Goal: Task Accomplishment & Management: Use online tool/utility

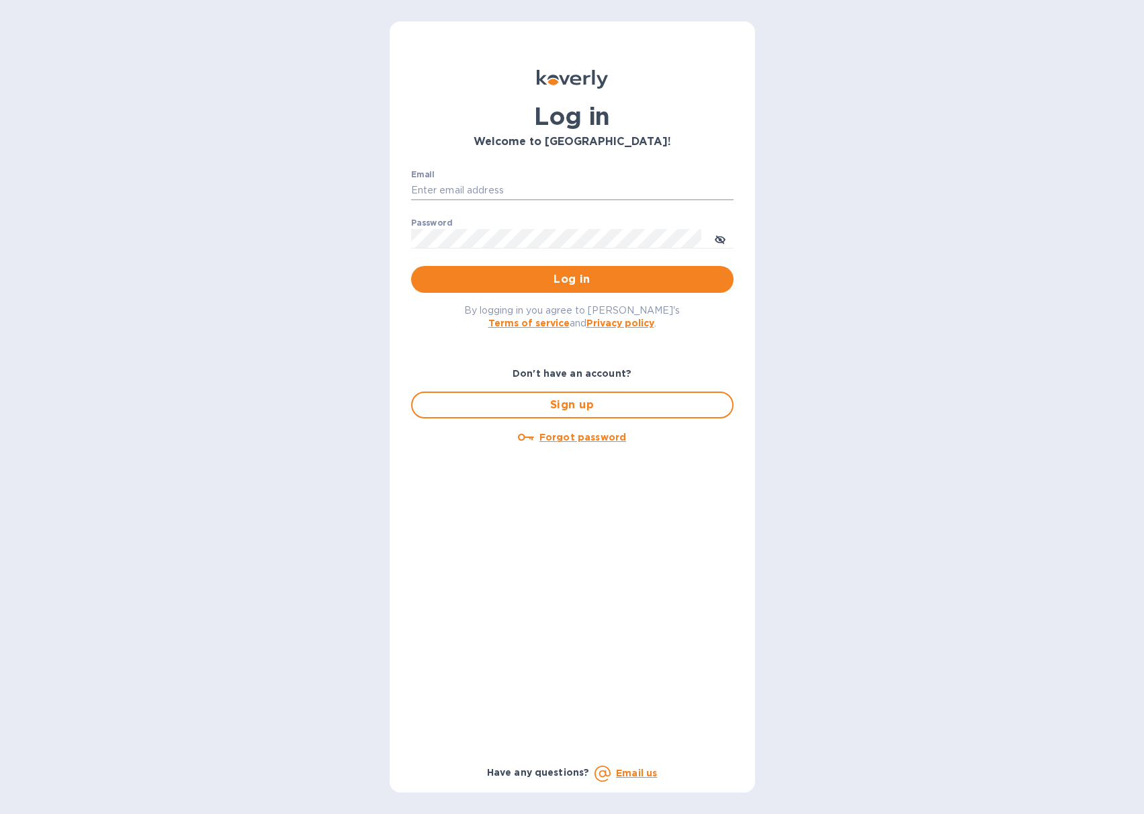
click at [555, 189] on input "Email" at bounding box center [572, 191] width 323 height 20
type input "[PERSON_NAME][EMAIL_ADDRESS][DOMAIN_NAME]"
click at [411, 266] on button "Log in" at bounding box center [572, 279] width 323 height 27
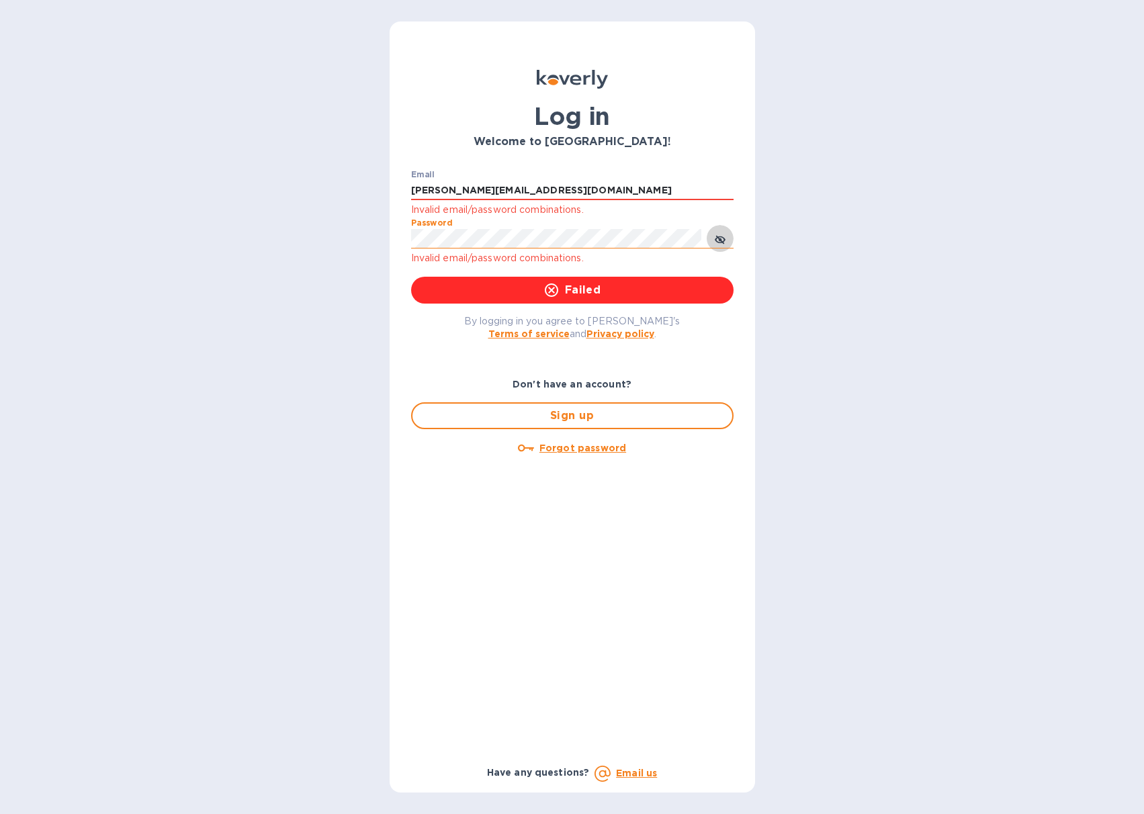
click at [721, 238] on icon "toggle password visibility" at bounding box center [720, 240] width 11 height 11
click at [411, 277] on button "Log in" at bounding box center [572, 290] width 323 height 27
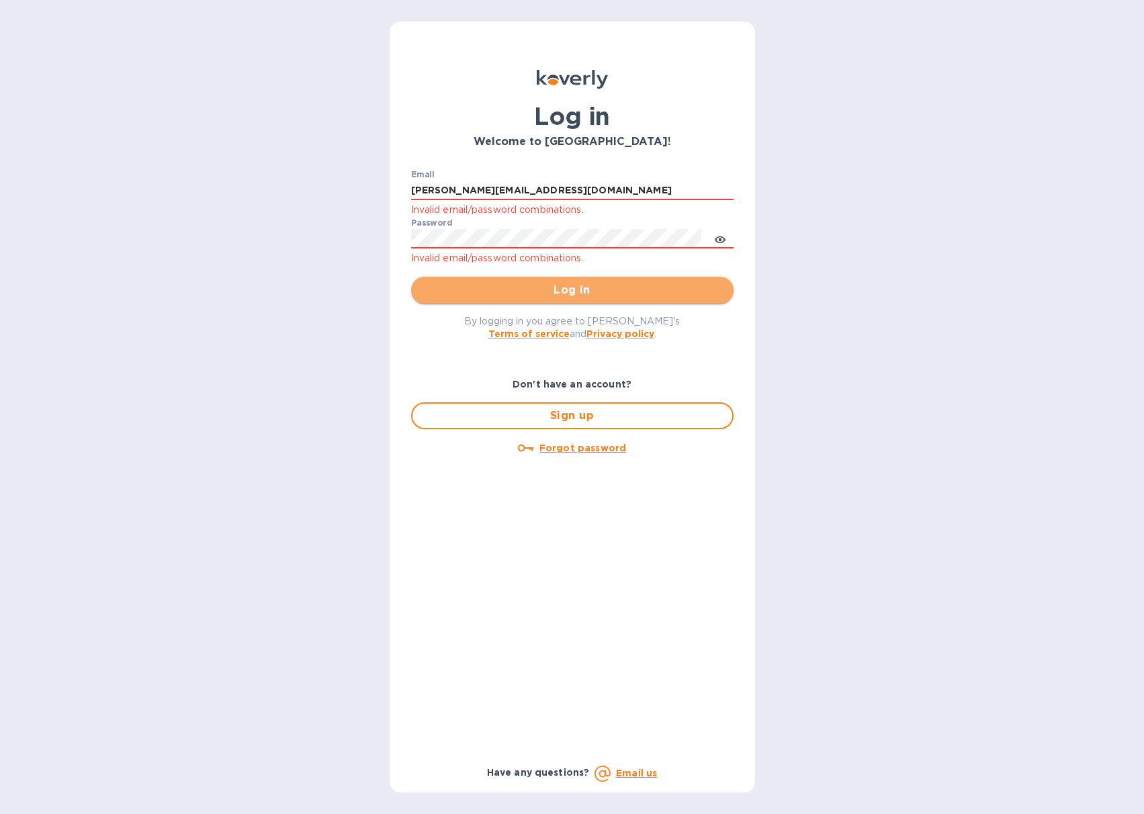
click at [495, 293] on span "Log in" at bounding box center [572, 290] width 301 height 16
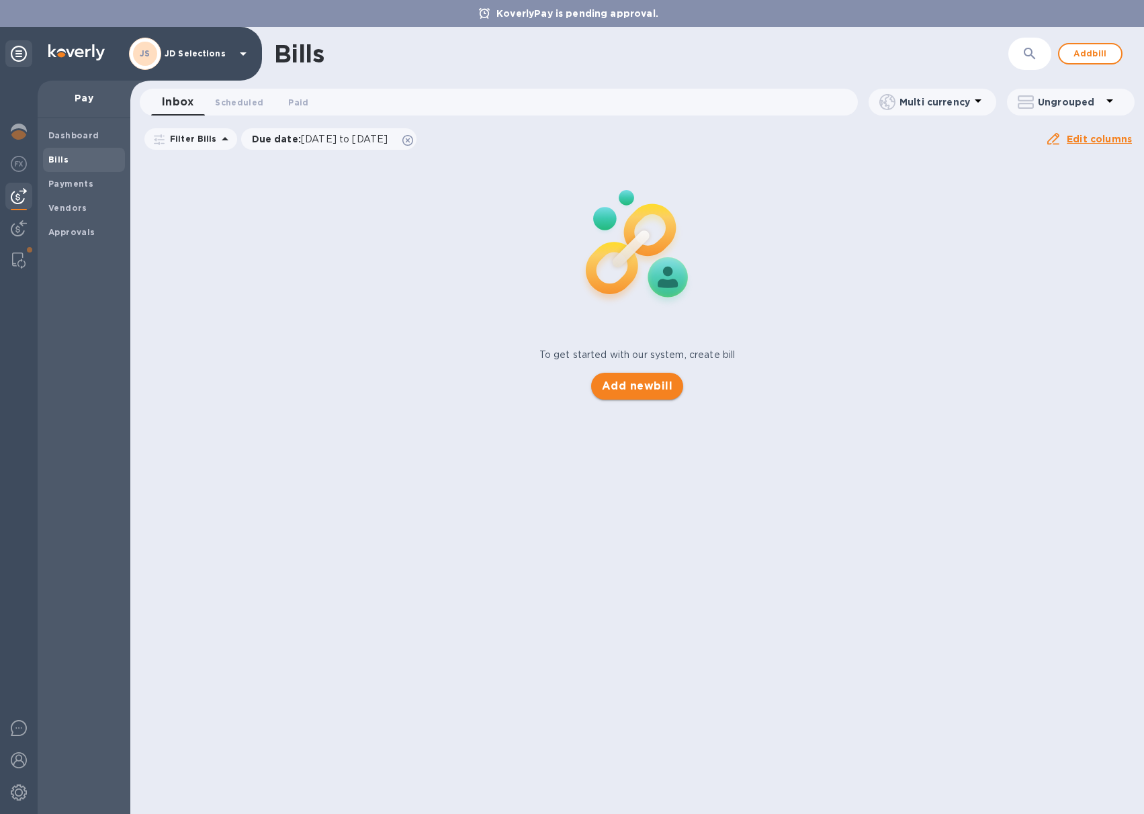
click at [626, 392] on span "Add new bill" at bounding box center [637, 386] width 71 height 16
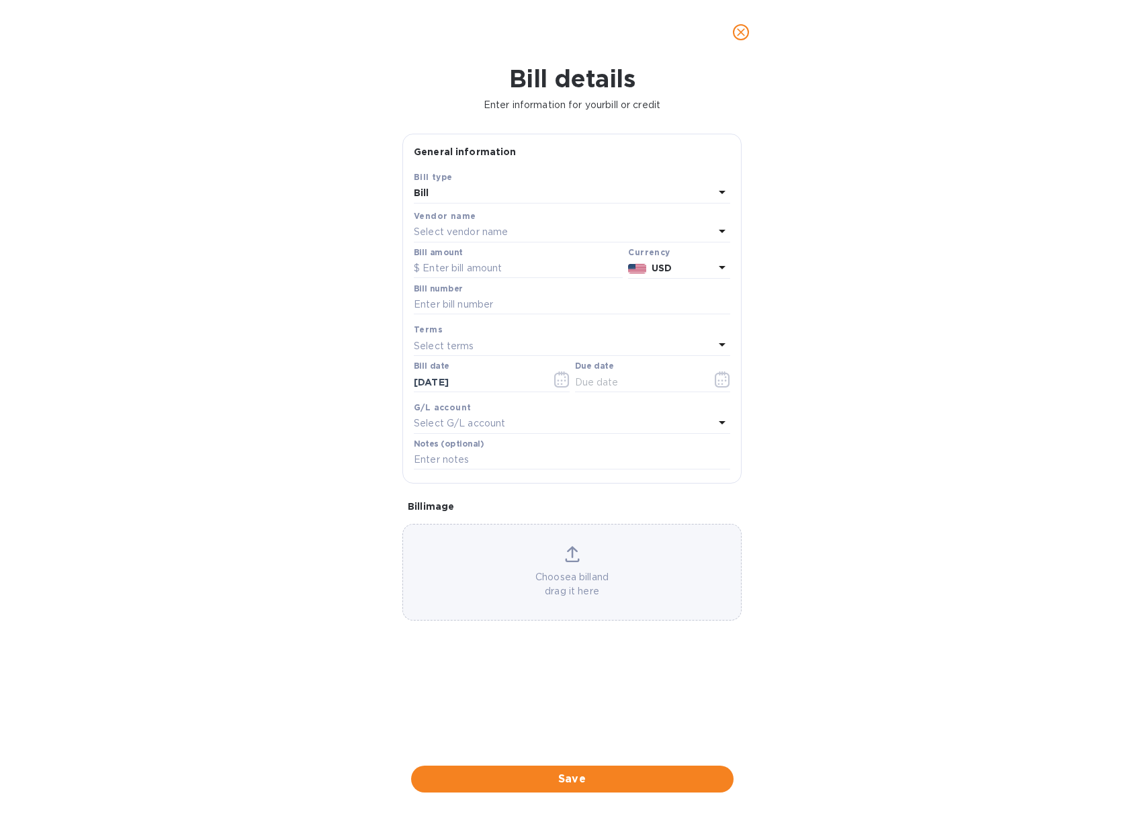
click at [468, 231] on p "Select vendor name" at bounding box center [461, 232] width 94 height 14
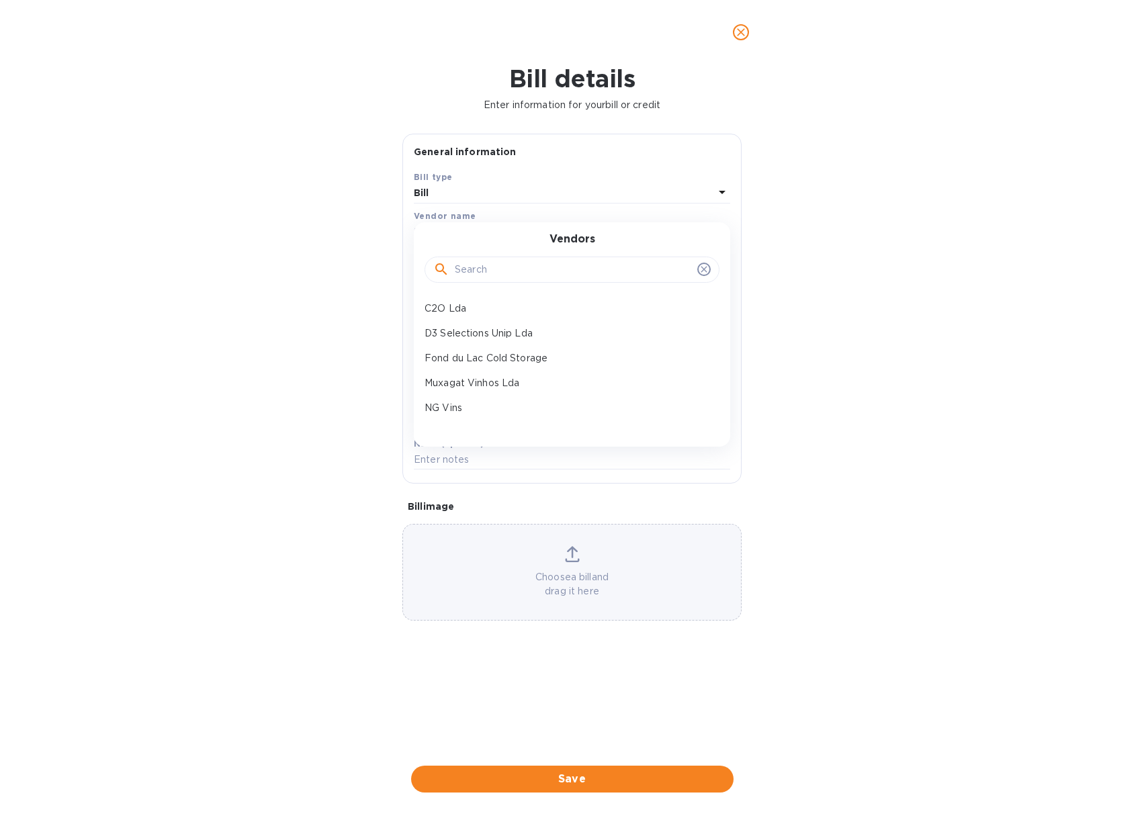
click at [504, 273] on input "text" at bounding box center [573, 270] width 237 height 20
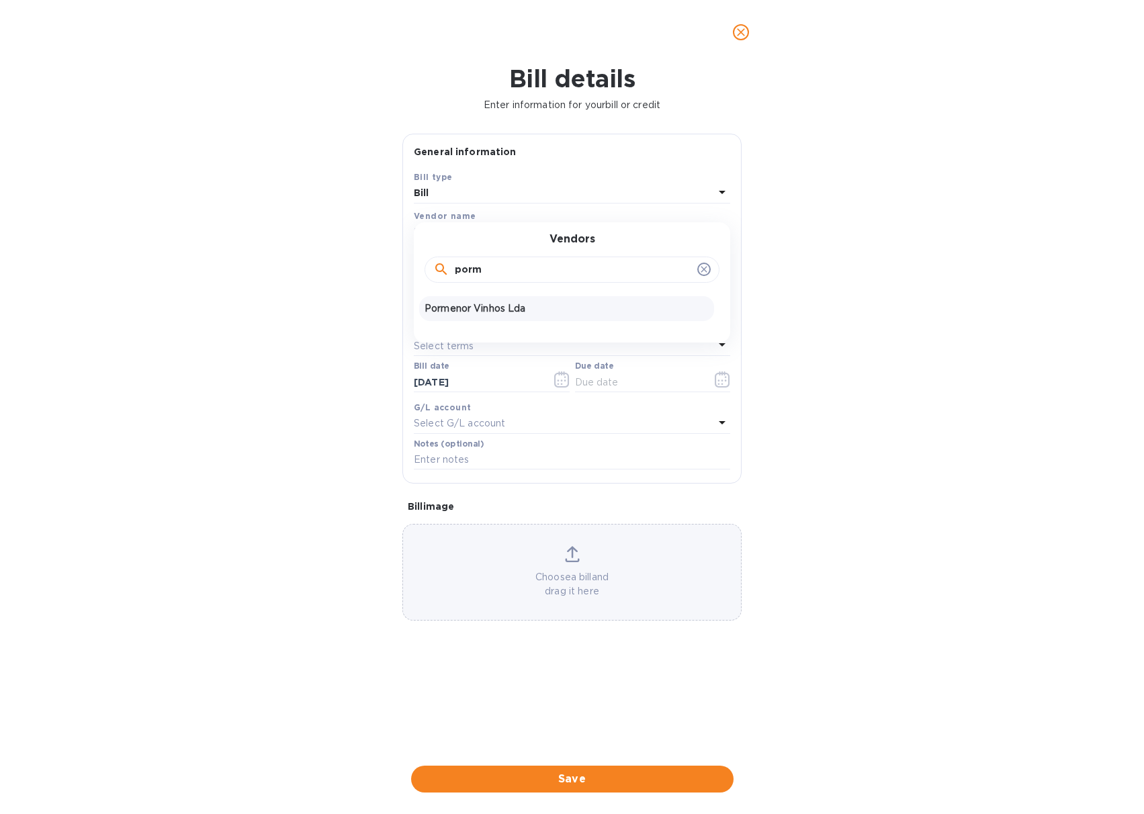
type input "porm"
click at [493, 306] on p "Pormenor Vinhos Lda" at bounding box center [567, 309] width 284 height 14
click at [470, 271] on input "text" at bounding box center [518, 269] width 209 height 20
type input "1,044"
click at [473, 308] on input "text" at bounding box center [572, 305] width 316 height 20
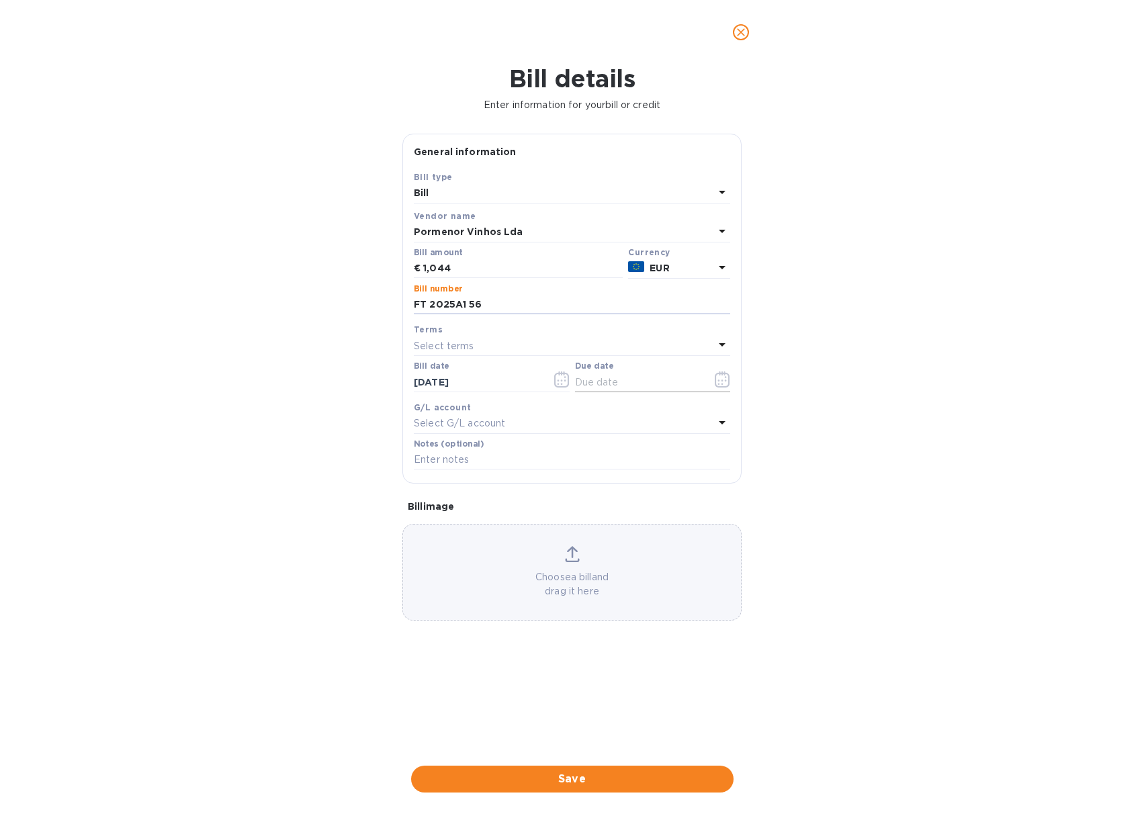
type input "FT 2025A1 56"
click at [726, 382] on icon "button" at bounding box center [722, 380] width 15 height 16
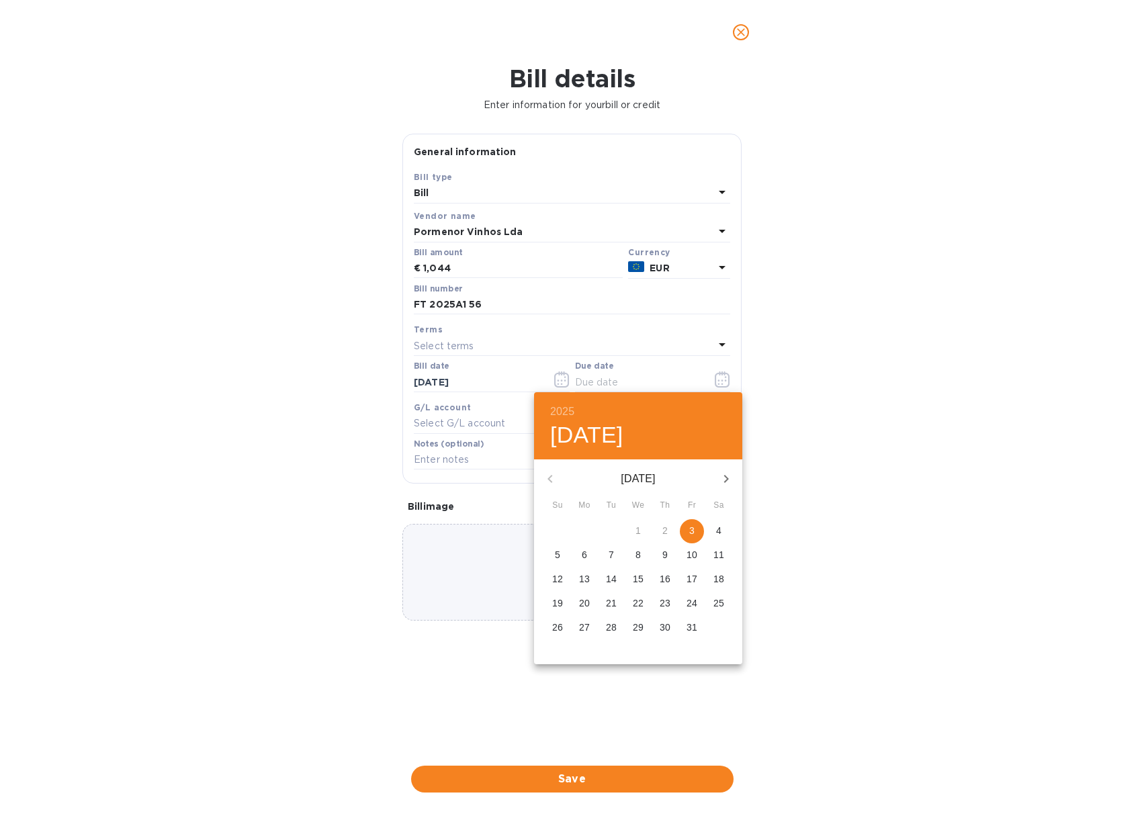
click at [695, 529] on span "3" at bounding box center [692, 530] width 24 height 13
type input "[DATE]"
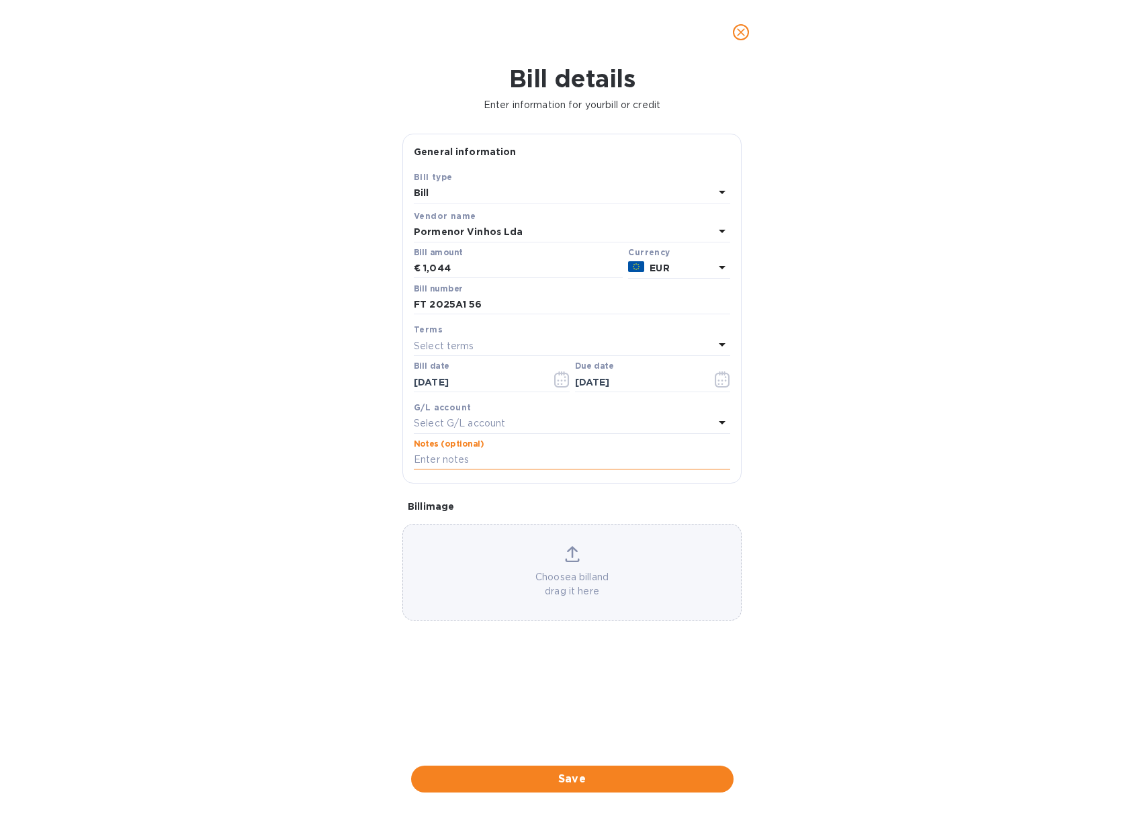
click at [543, 460] on input "text" at bounding box center [572, 460] width 316 height 20
type input "JDS Payment Pormenor FT 2025A1 56 JDS PO 1154"
click at [569, 552] on icon at bounding box center [572, 554] width 15 height 16
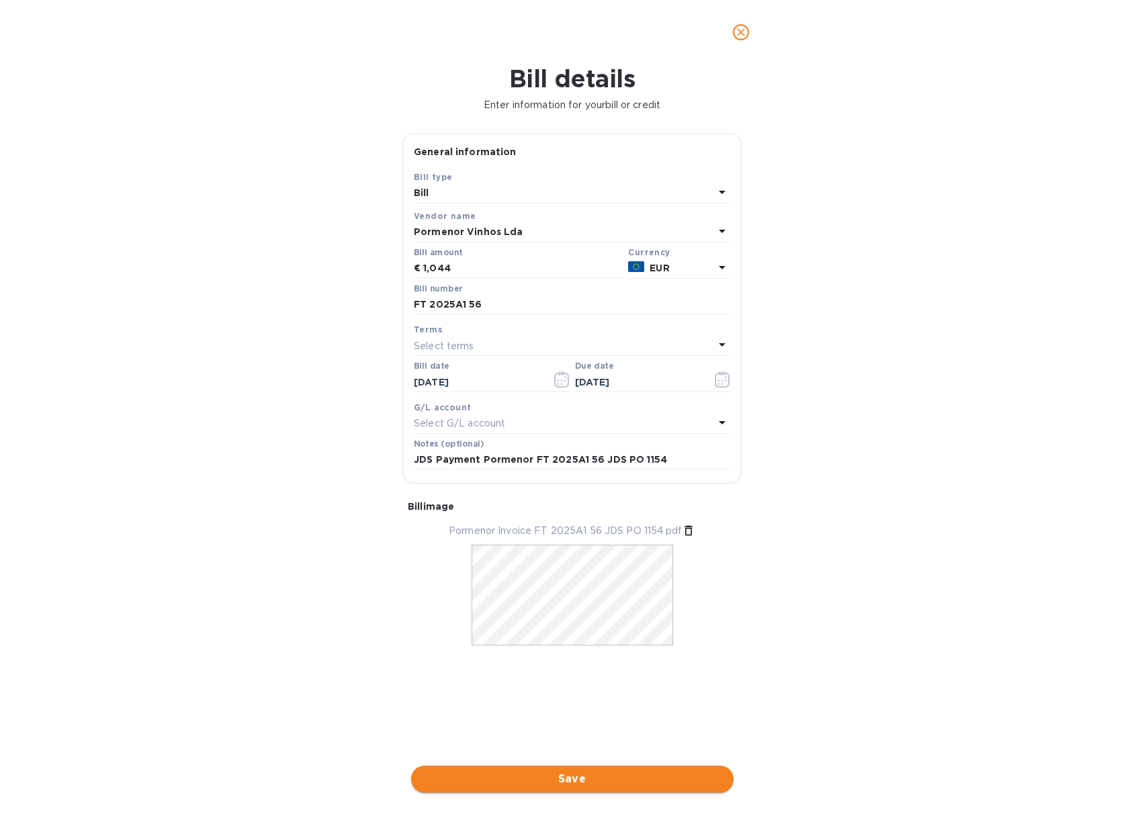
click at [544, 771] on span "Save" at bounding box center [572, 779] width 301 height 16
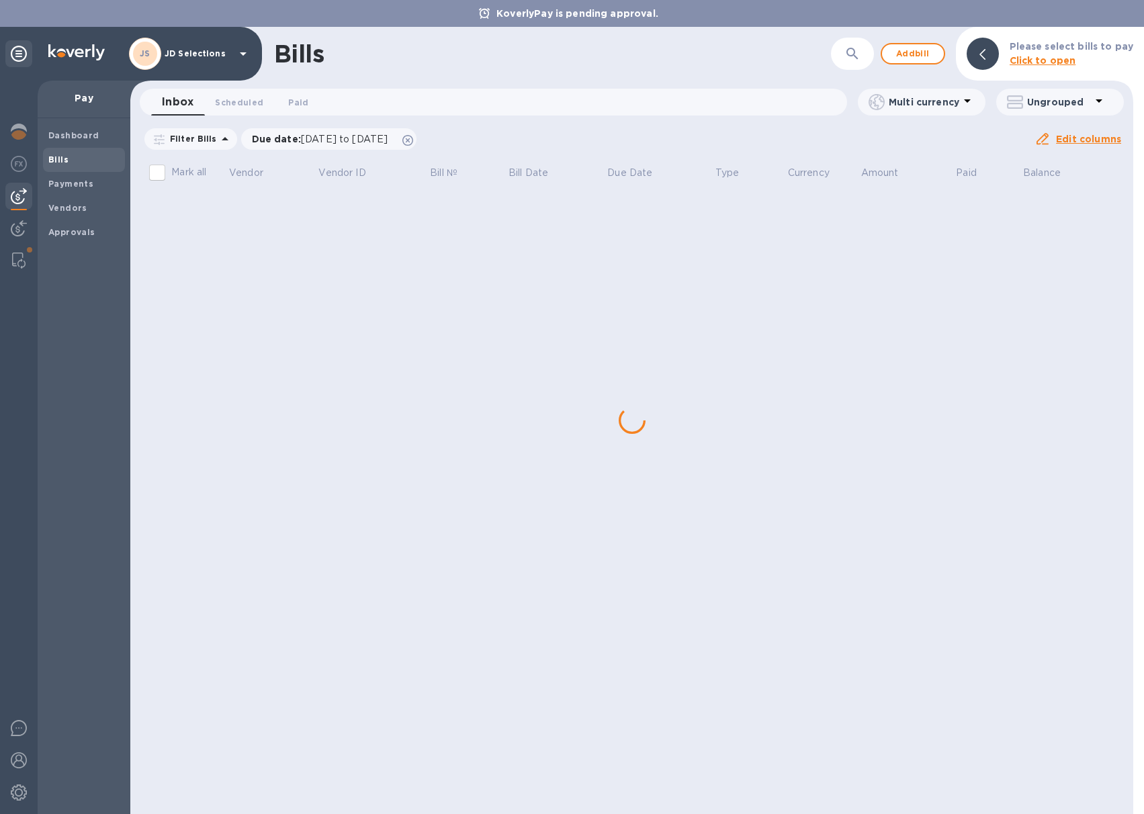
click at [232, 202] on div "Bills ​ Add bill Please select bills to pay Click to open Inbox 0 Scheduled 0 P…" at bounding box center [631, 421] width 1003 height 788
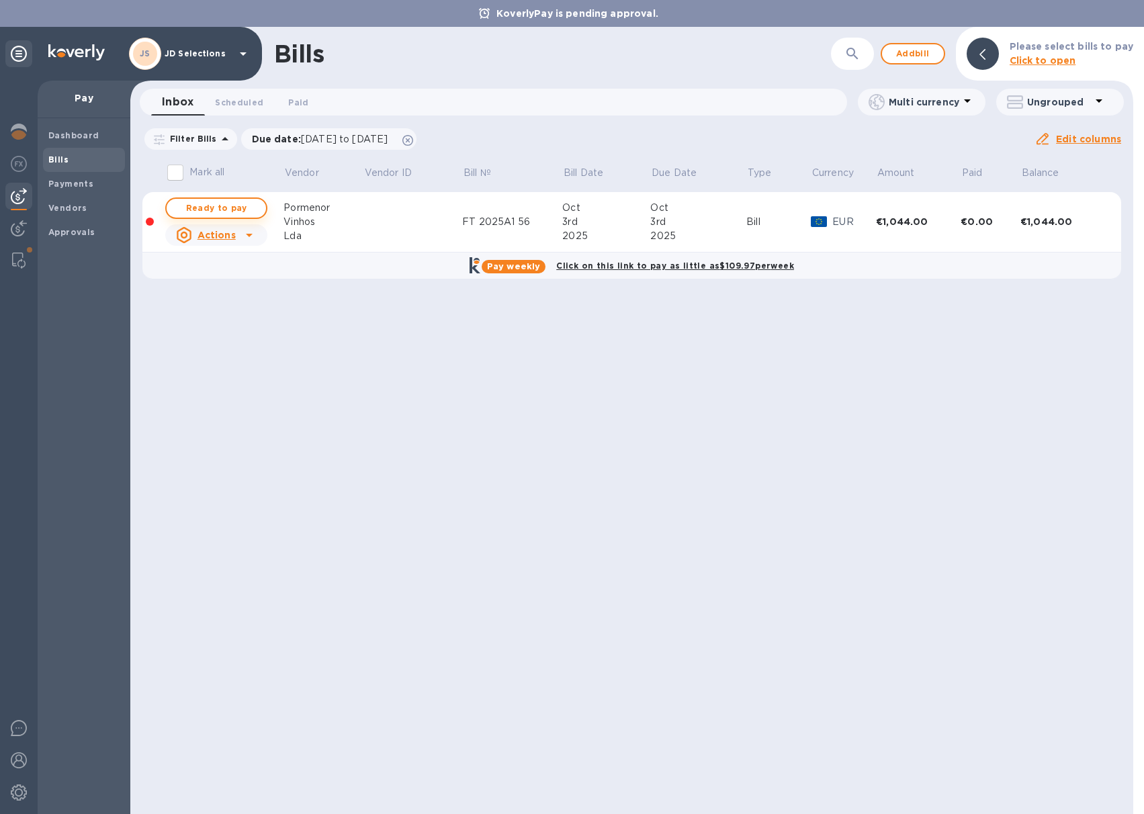
click at [241, 209] on span "Ready to pay" at bounding box center [216, 208] width 78 height 16
checkbox input "true"
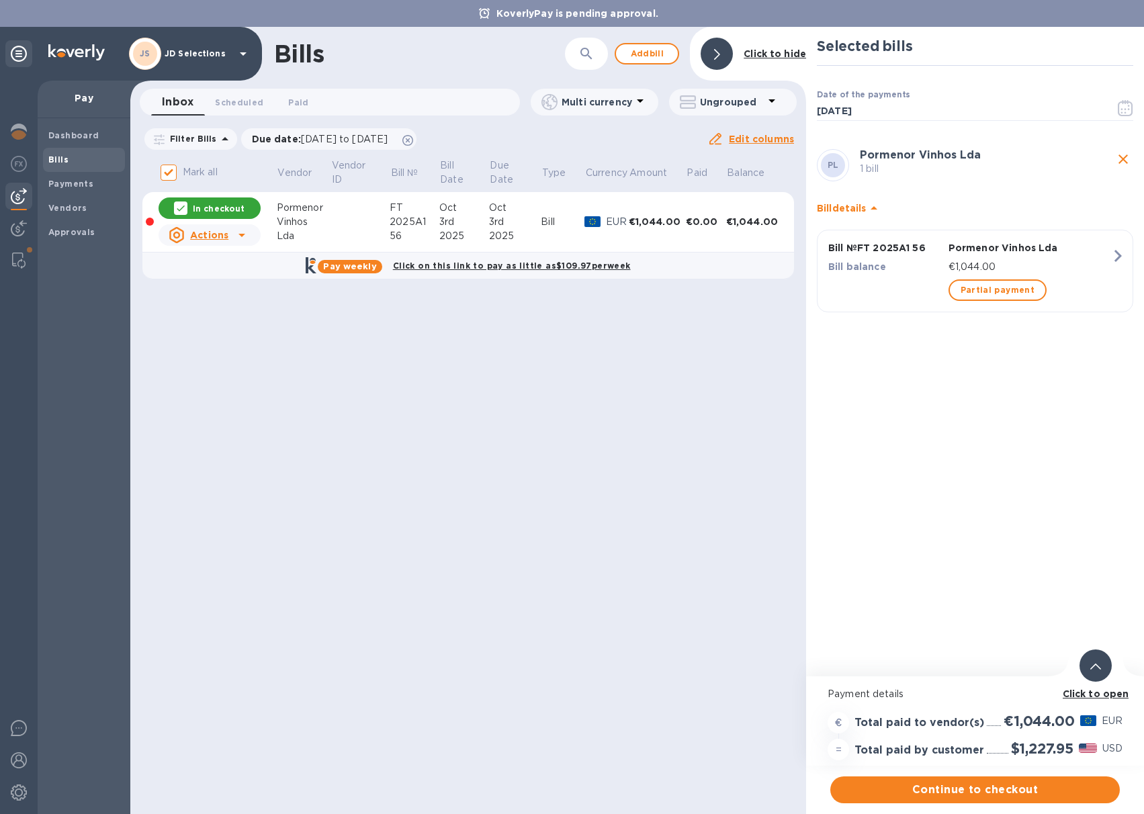
click at [1119, 703] on div "Click to open" at bounding box center [1096, 694] width 72 height 19
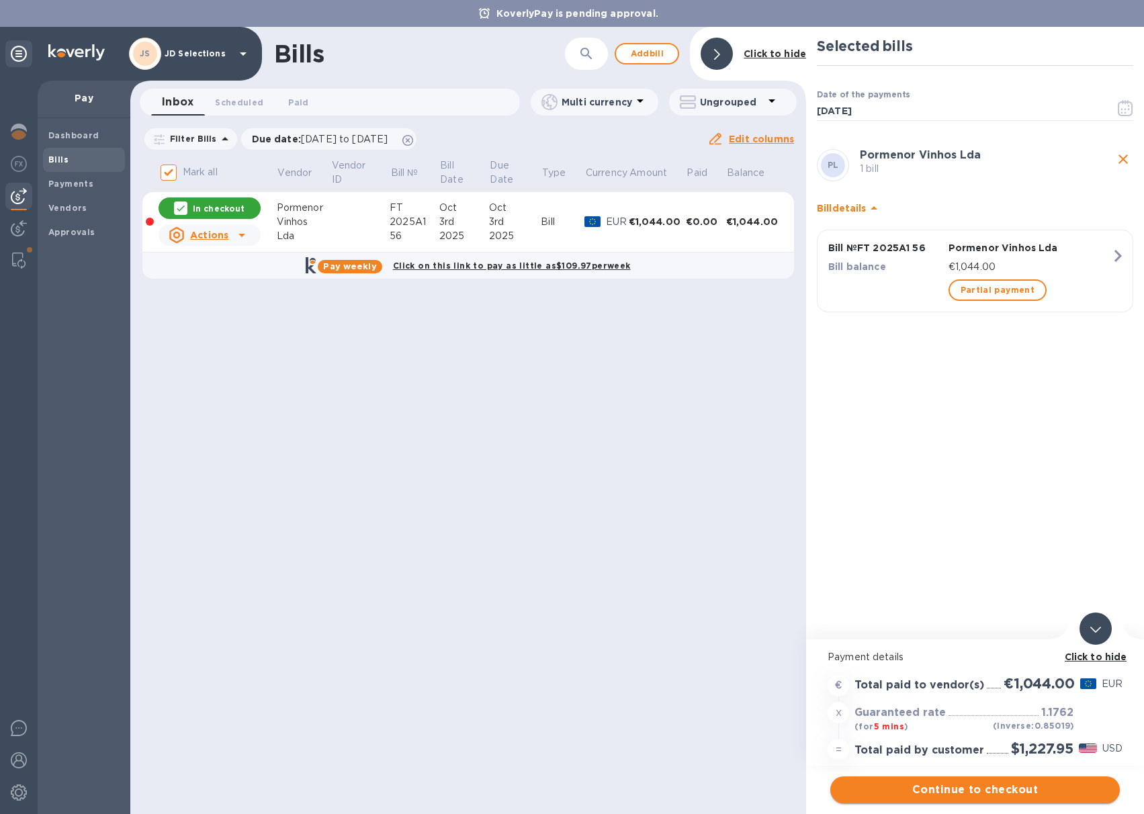
click at [985, 783] on span "Continue to checkout" at bounding box center [975, 790] width 268 height 16
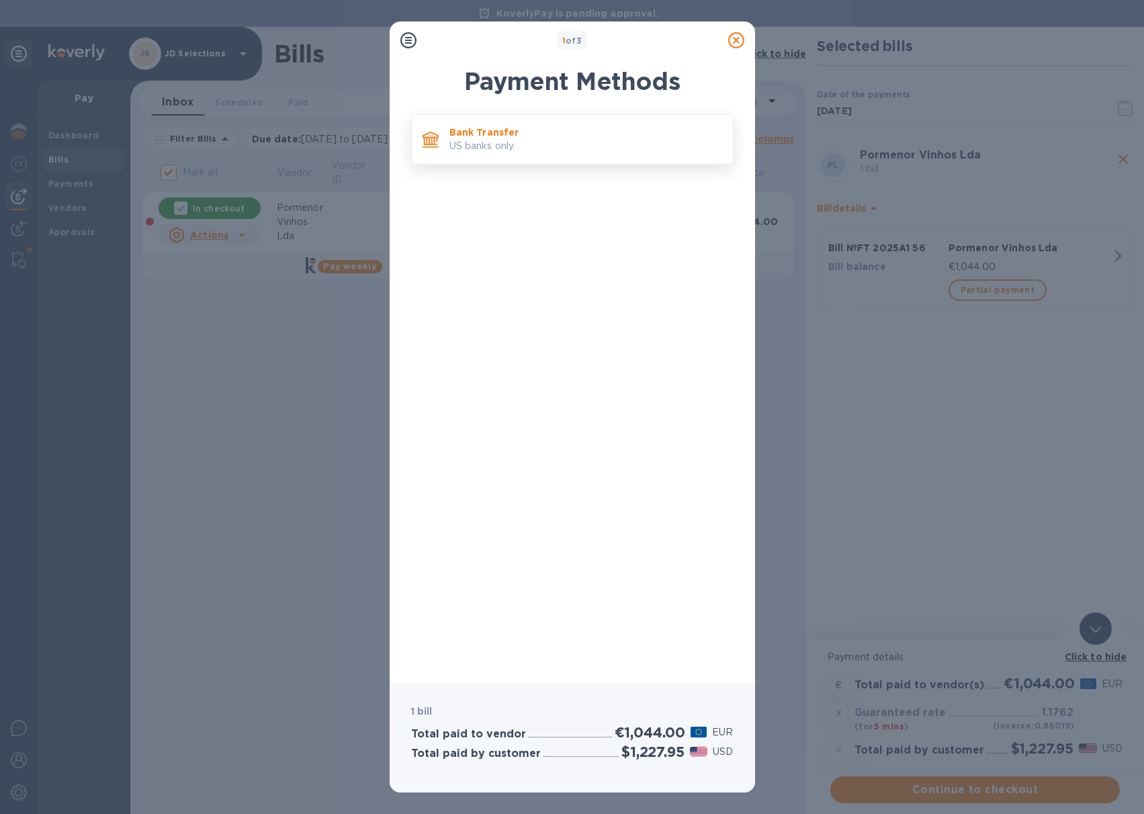
click at [507, 147] on p "US banks only." at bounding box center [586, 146] width 273 height 14
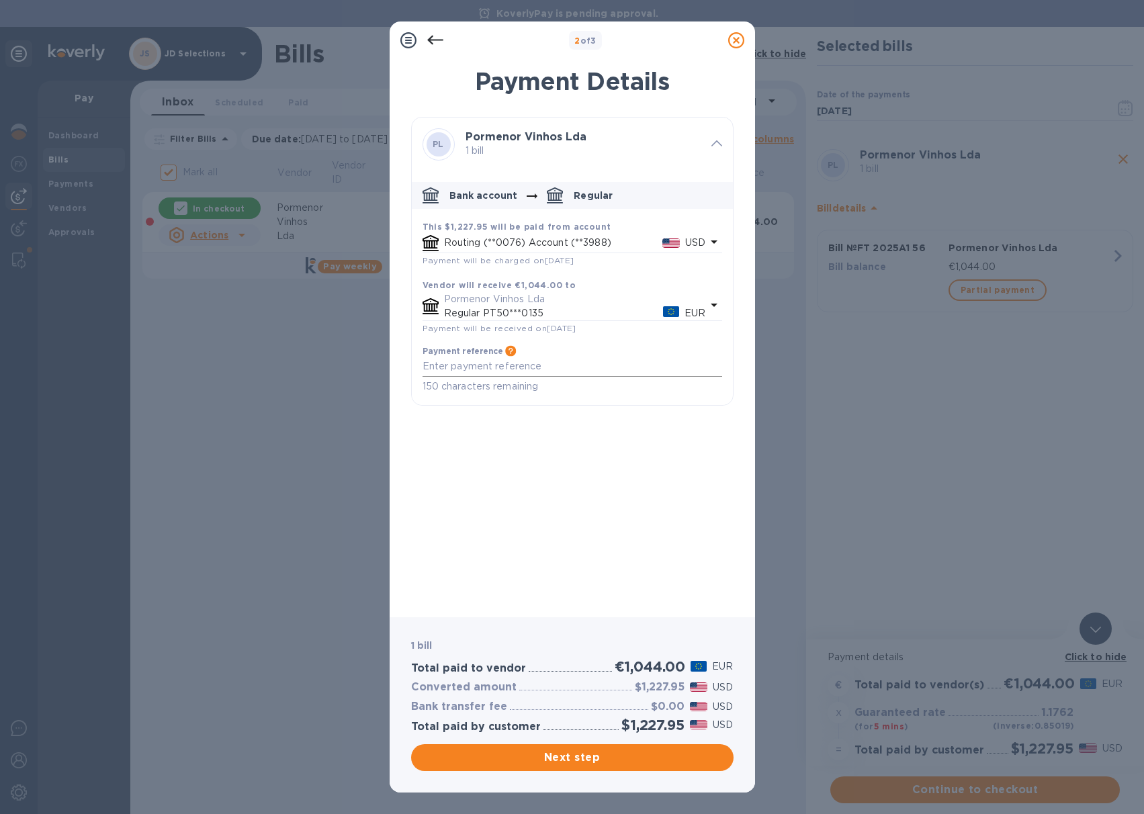
click at [474, 368] on textarea "default-method" at bounding box center [573, 366] width 300 height 11
type textarea "JDS payment Pormenor FT2025A1 56 for JDS PO 1154"
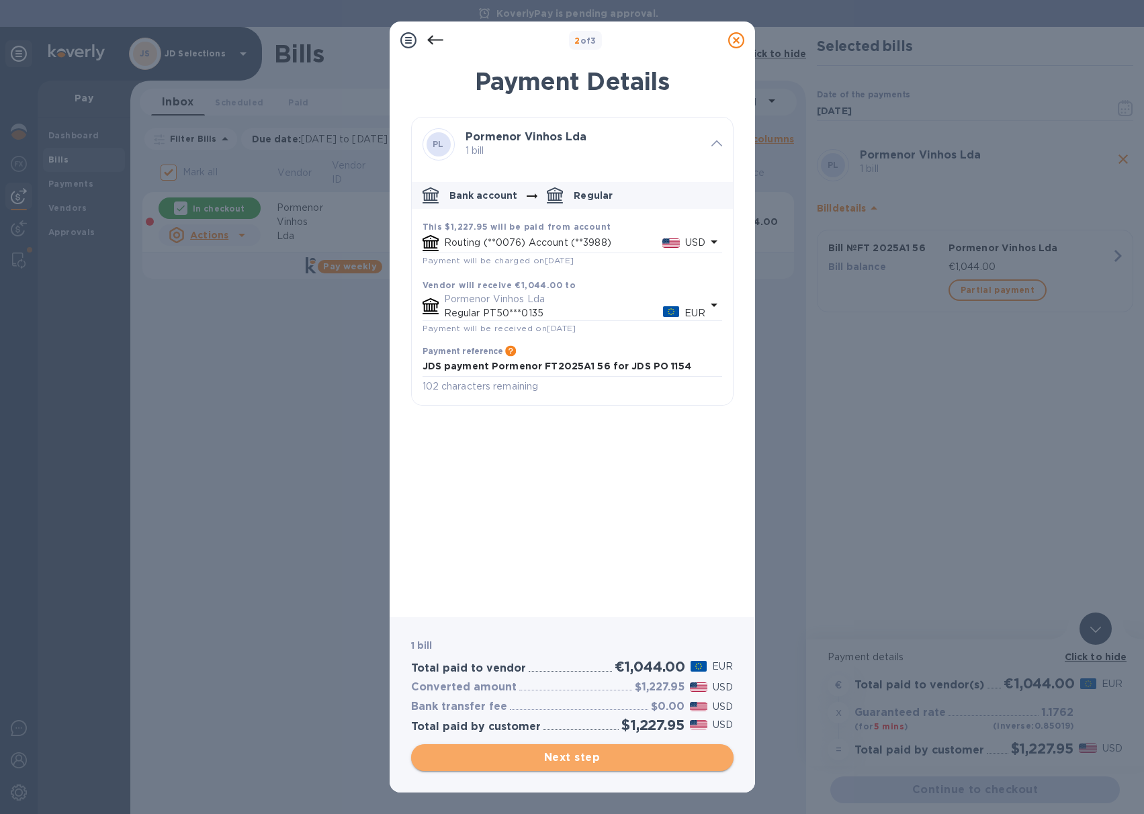
click at [580, 749] on button "Next step" at bounding box center [572, 757] width 323 height 27
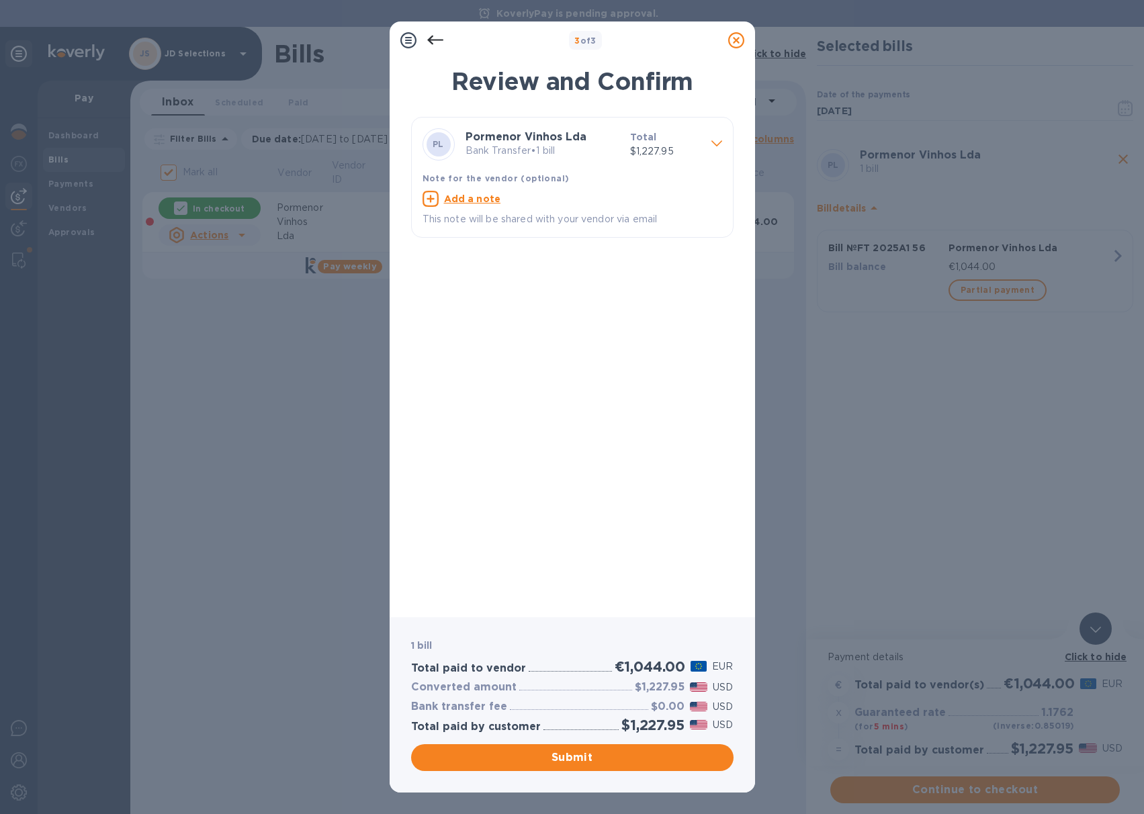
click at [464, 200] on u "Add a note" at bounding box center [472, 199] width 57 height 11
click at [468, 208] on div "x" at bounding box center [562, 201] width 278 height 20
type textarea "JDS payment Pormenor FT 2025A1 56 JDS PO 1154"
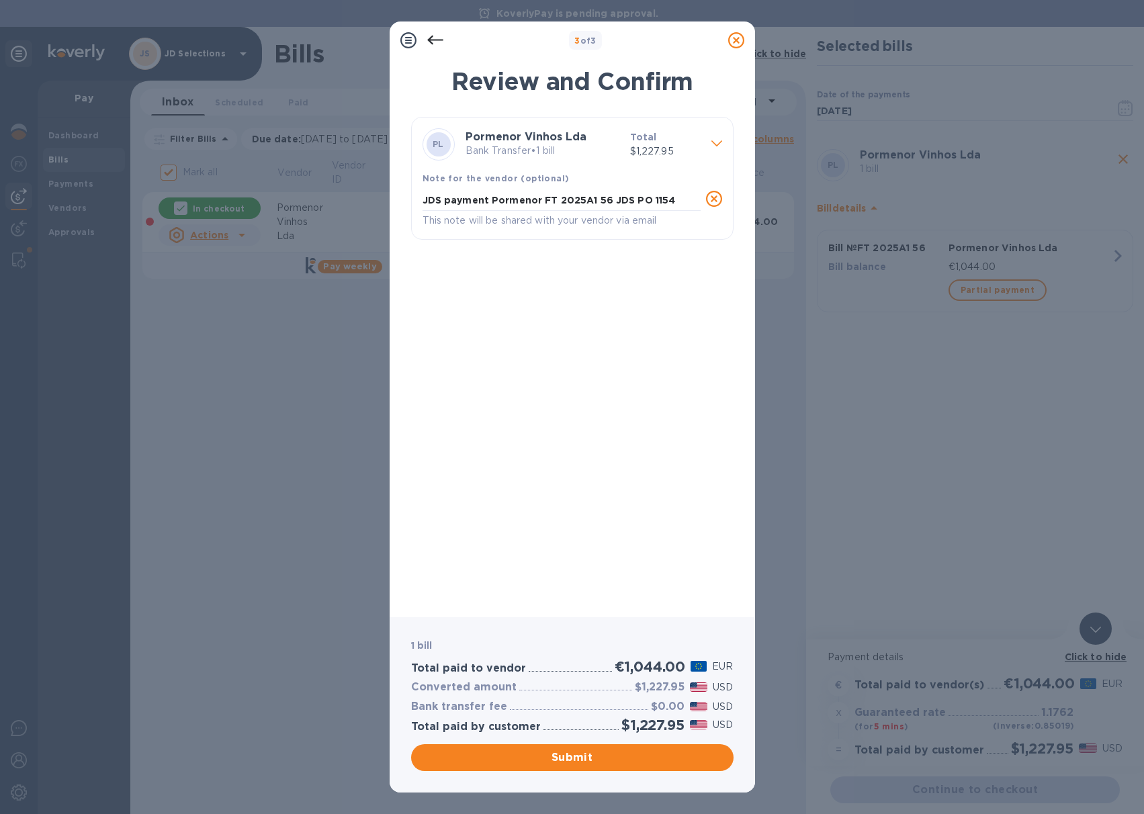
click at [435, 39] on icon at bounding box center [435, 40] width 16 height 9
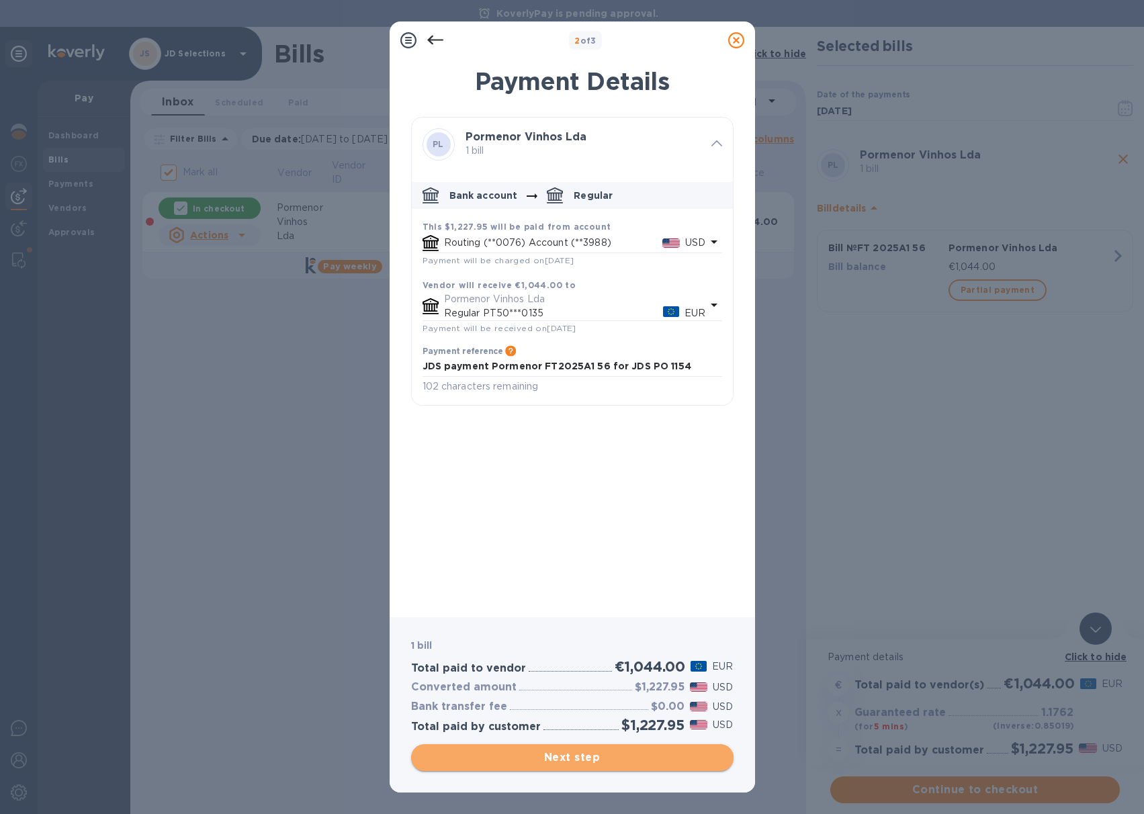
click at [590, 755] on span "Next step" at bounding box center [572, 758] width 301 height 16
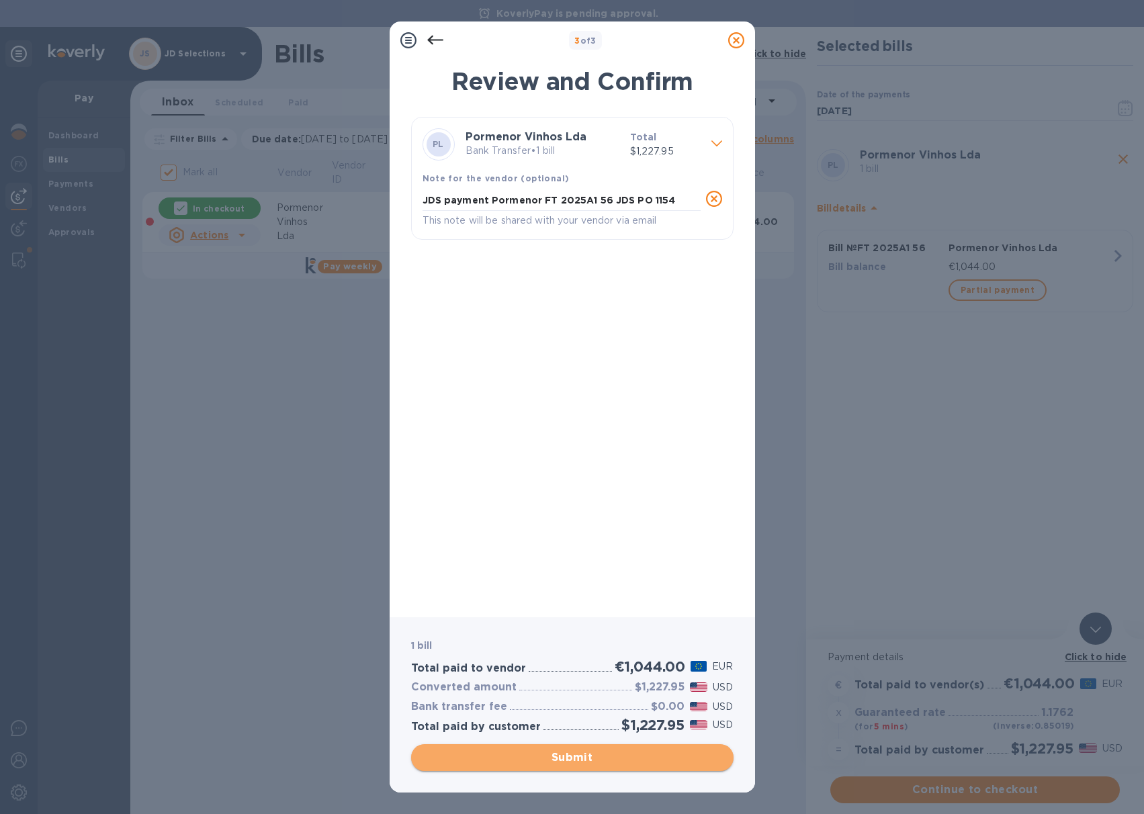
click at [582, 755] on span "Submit" at bounding box center [572, 758] width 301 height 16
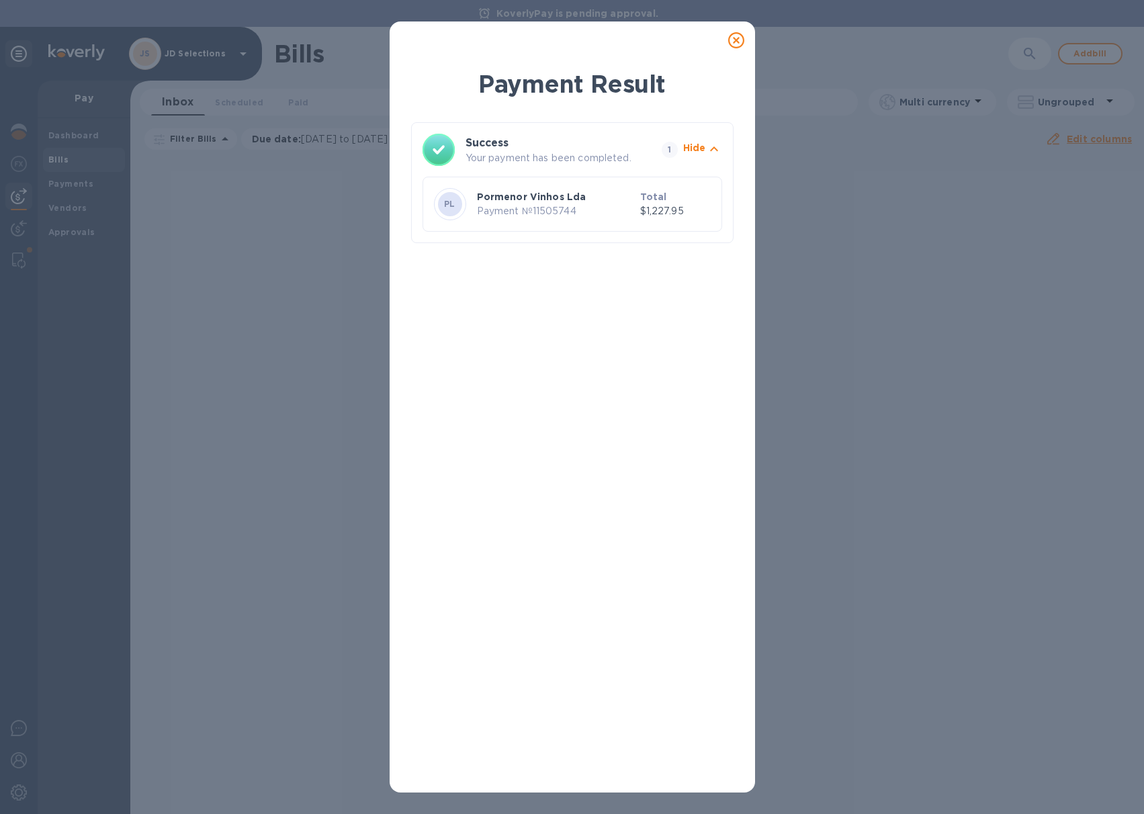
click at [739, 43] on icon at bounding box center [736, 40] width 16 height 16
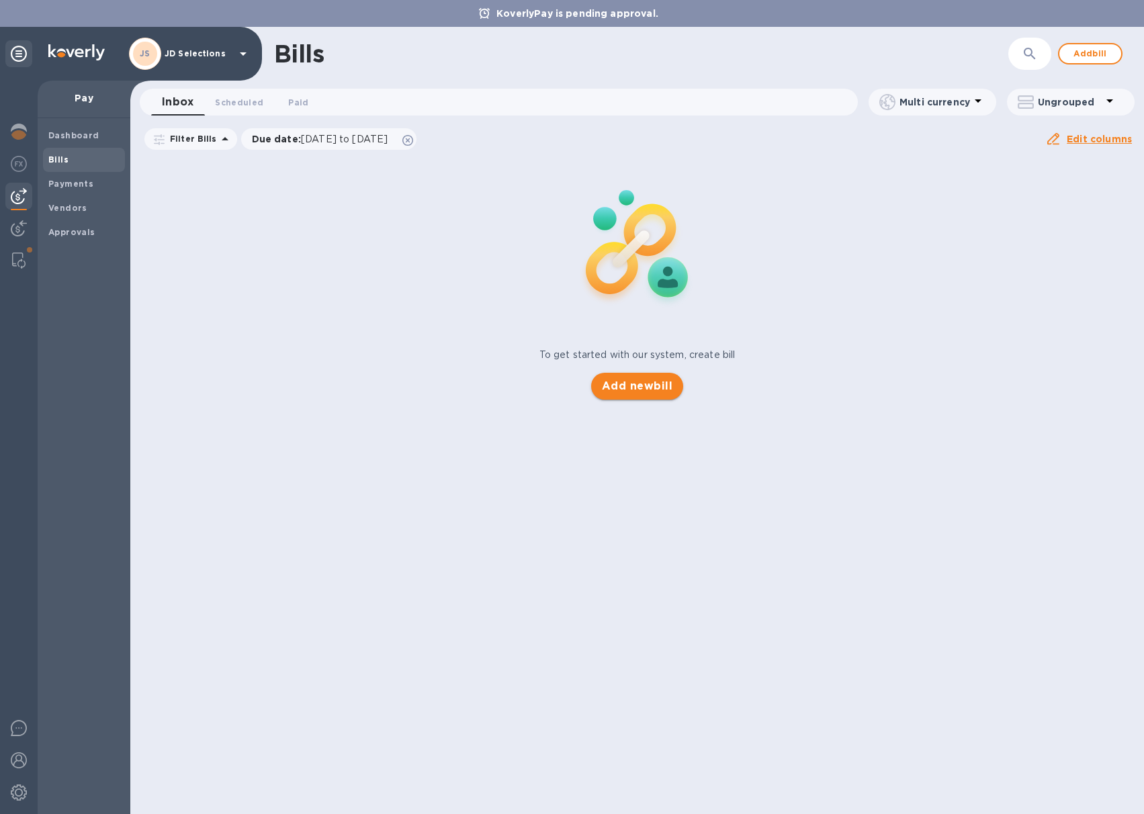
click at [646, 386] on span "Add new bill" at bounding box center [637, 386] width 71 height 16
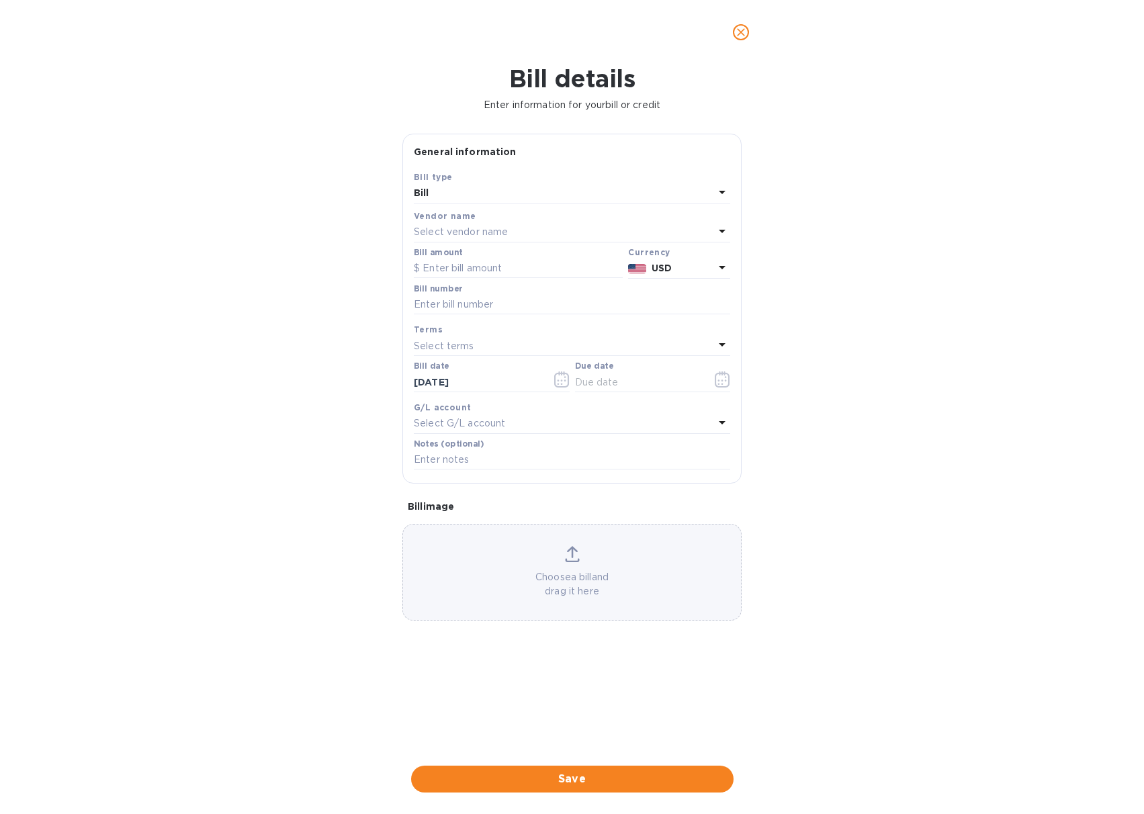
click at [472, 224] on div "Select vendor name" at bounding box center [564, 232] width 300 height 19
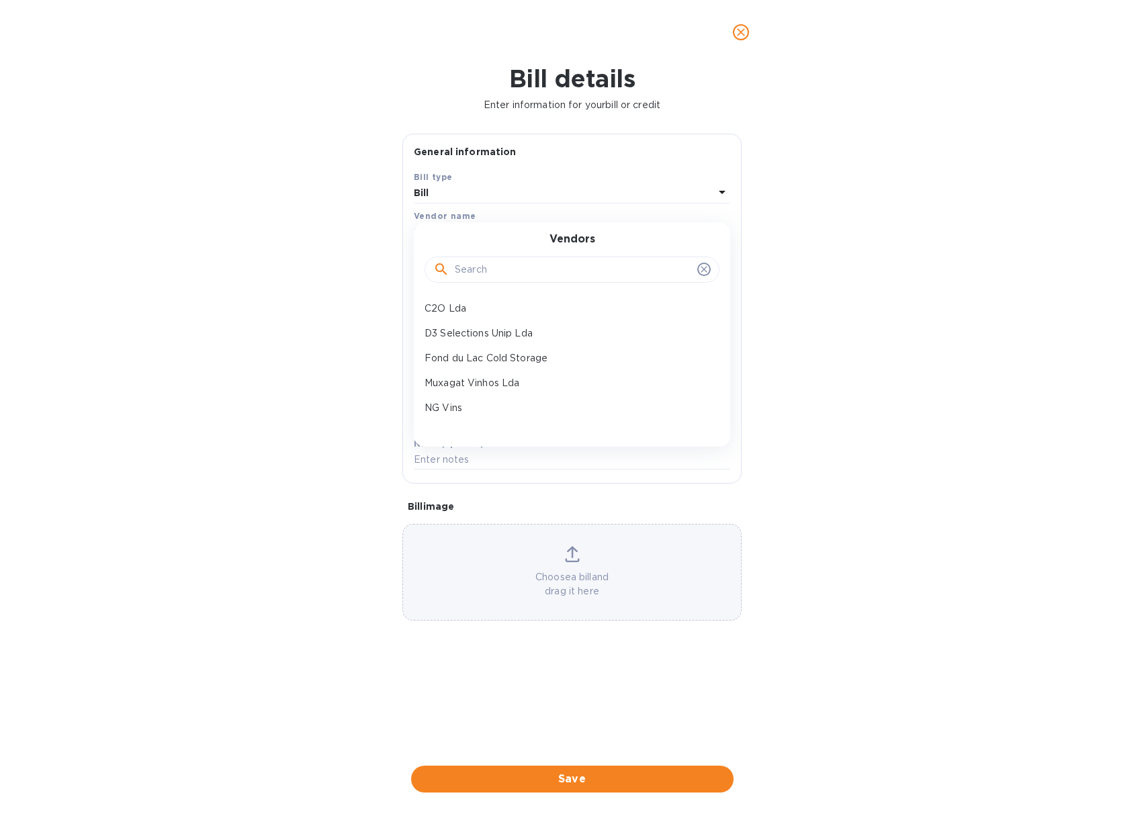
click at [474, 275] on input "text" at bounding box center [573, 270] width 237 height 20
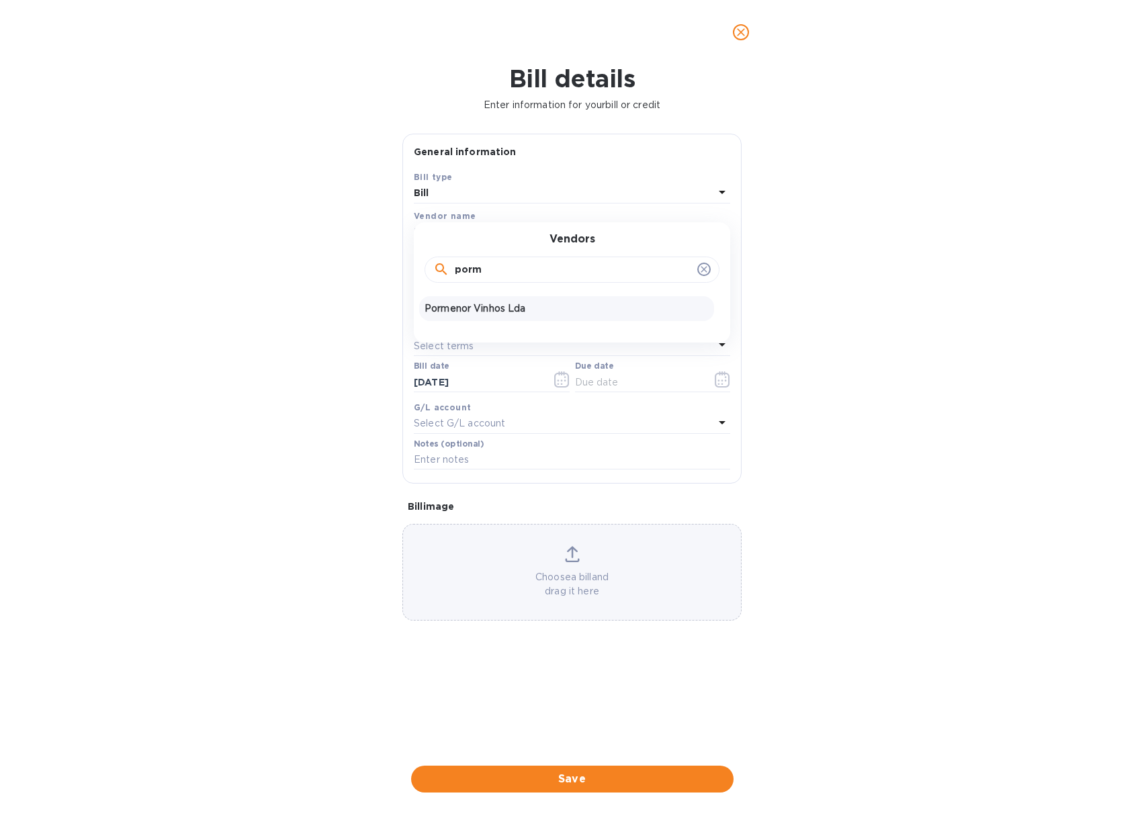
type input "porm"
click at [478, 303] on p "Pormenor Vinhos Lda" at bounding box center [567, 309] width 284 height 14
click at [454, 273] on input "text" at bounding box center [518, 269] width 209 height 20
type input "5,970"
click at [466, 302] on input "text" at bounding box center [572, 305] width 316 height 20
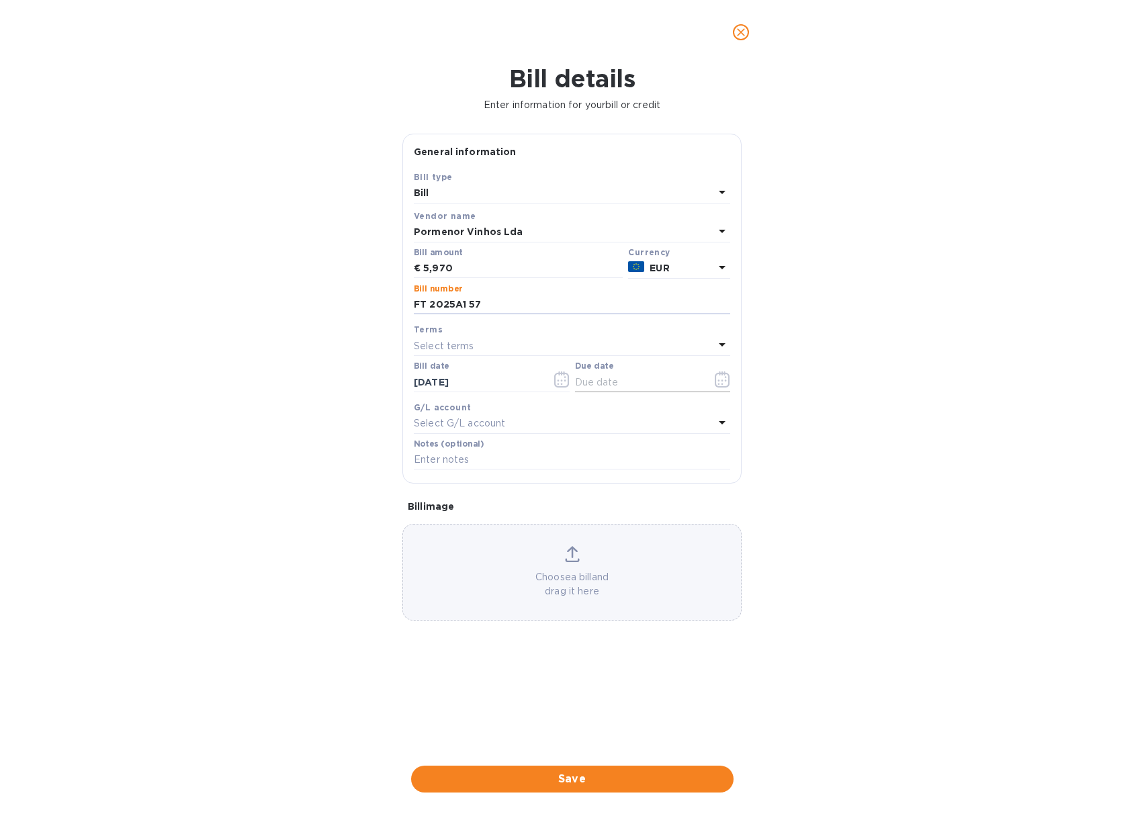
type input "FT 2025A1 57"
click at [726, 380] on icon "button" at bounding box center [726, 381] width 2 height 2
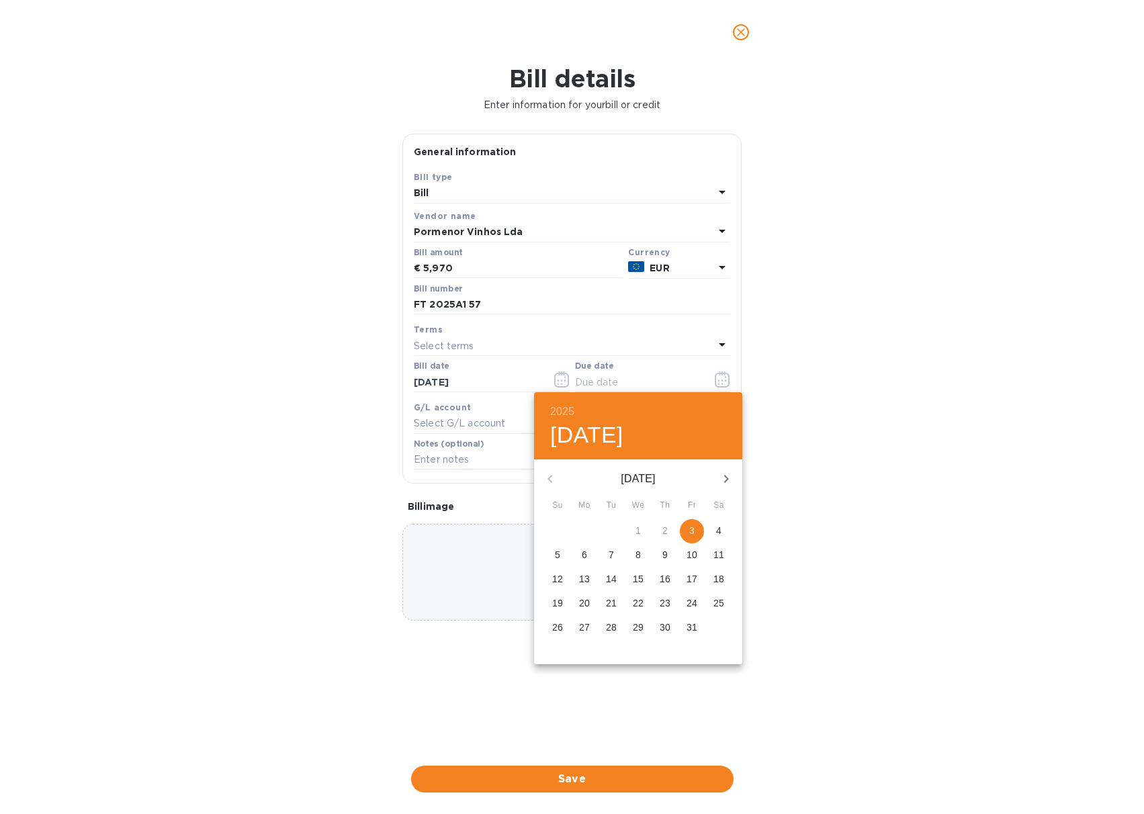
click at [693, 529] on p "3" at bounding box center [691, 530] width 5 height 13
type input "[DATE]"
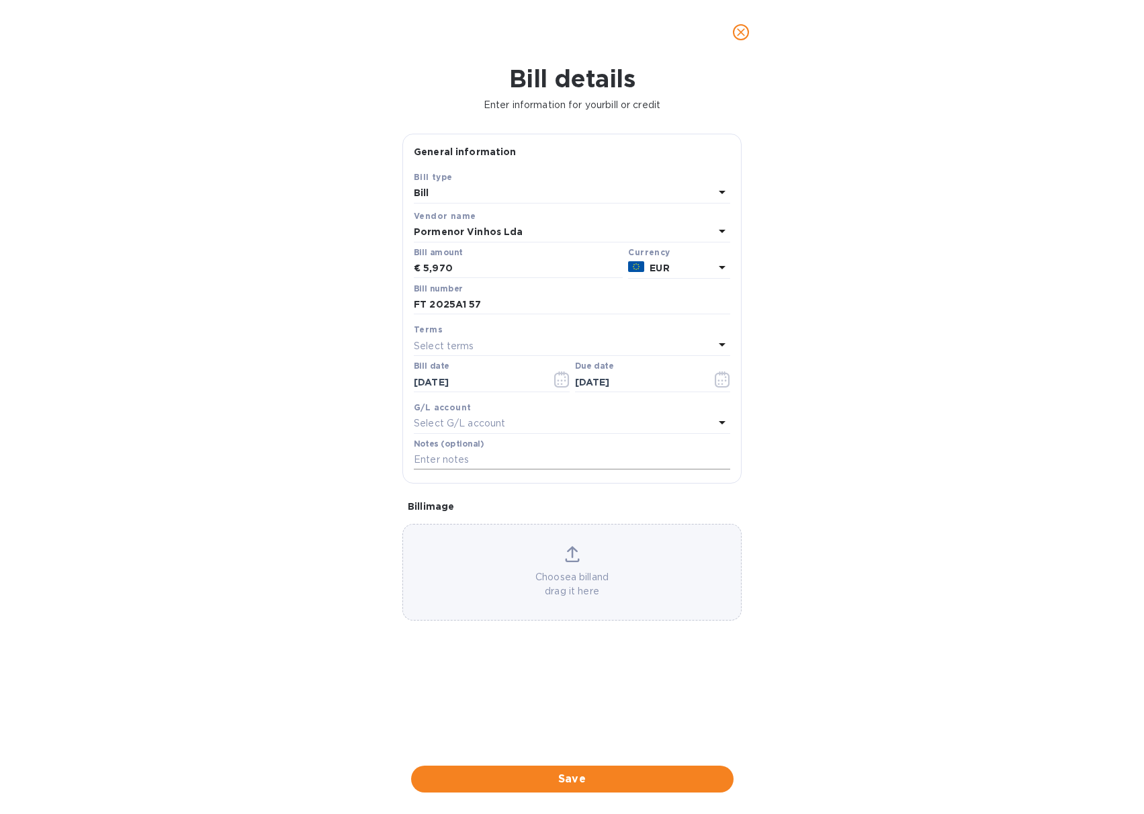
click at [588, 462] on input "text" at bounding box center [572, 460] width 316 height 20
type input "JDS payment Pormenor FT 2025A1 57 JDS PO 1154"
click at [583, 560] on div "Choose a bill and drag it here" at bounding box center [572, 572] width 338 height 52
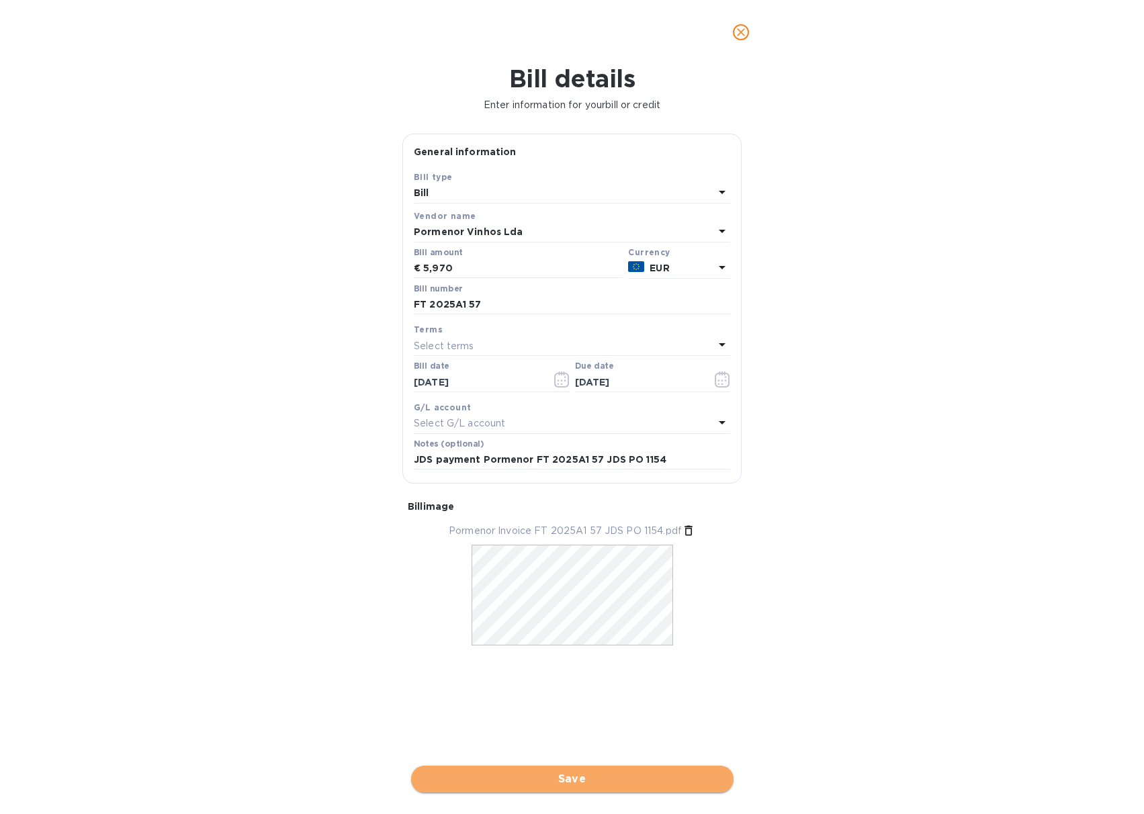
click at [556, 779] on span "Save" at bounding box center [572, 779] width 301 height 16
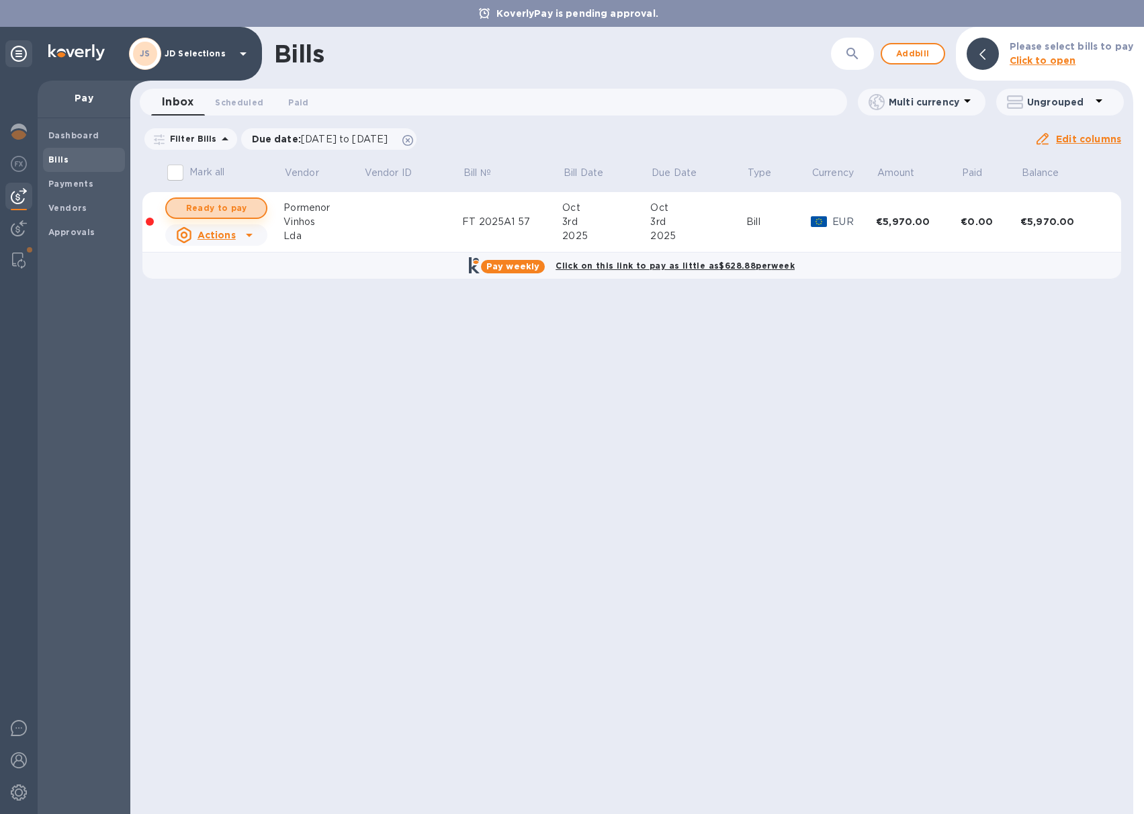
click at [241, 212] on span "Ready to pay" at bounding box center [216, 208] width 78 height 16
checkbox input "true"
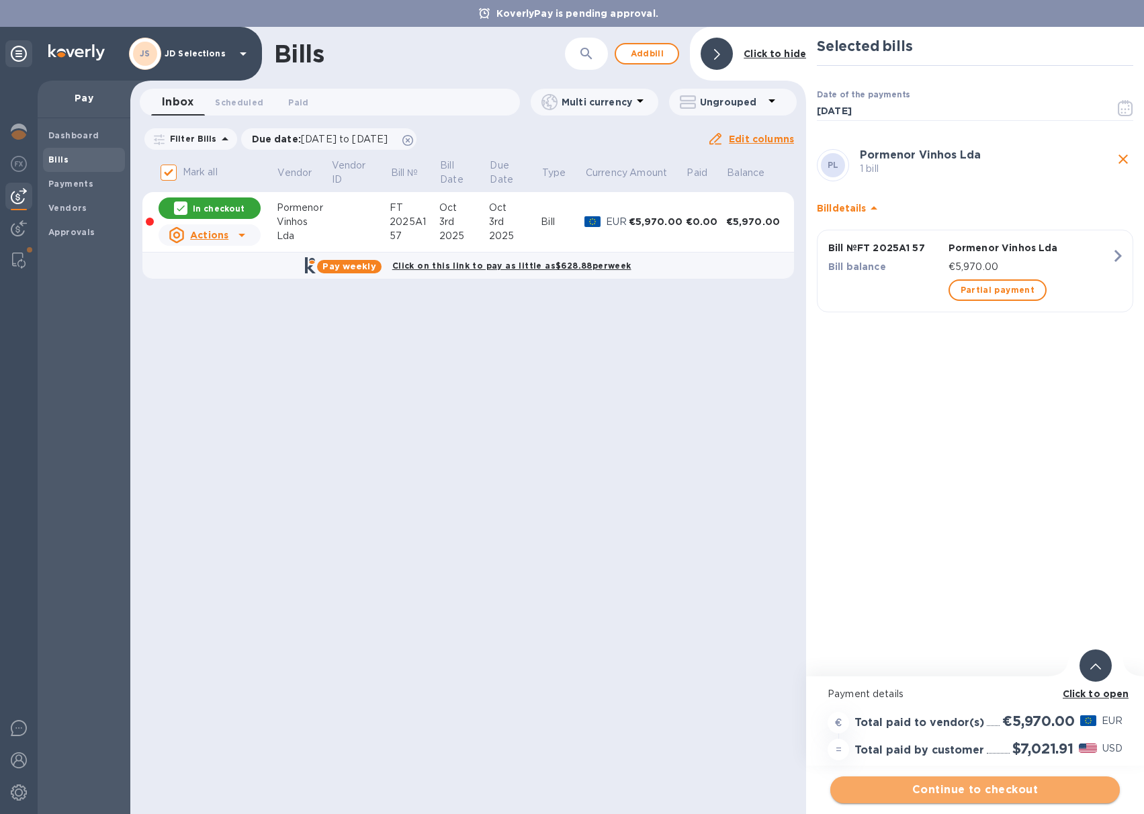
click at [948, 787] on span "Continue to checkout" at bounding box center [975, 790] width 268 height 16
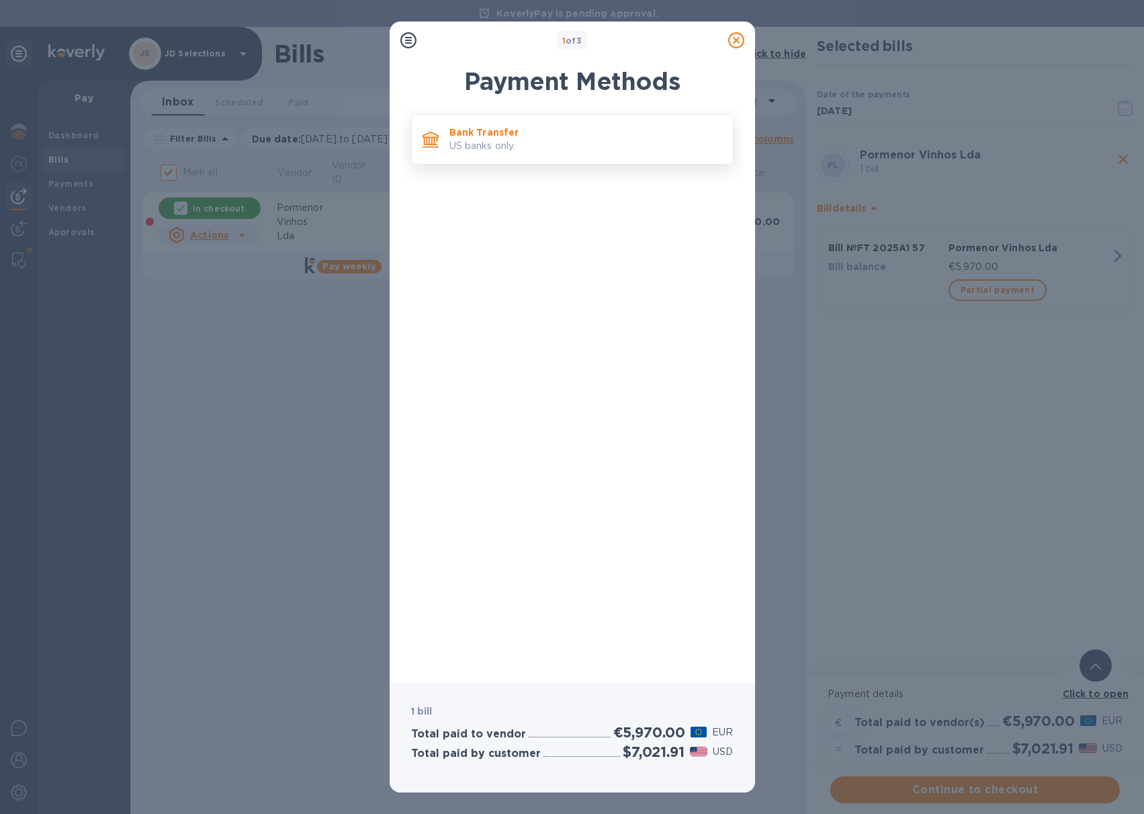
click at [523, 155] on div "Bank Transfer US banks only." at bounding box center [586, 139] width 284 height 38
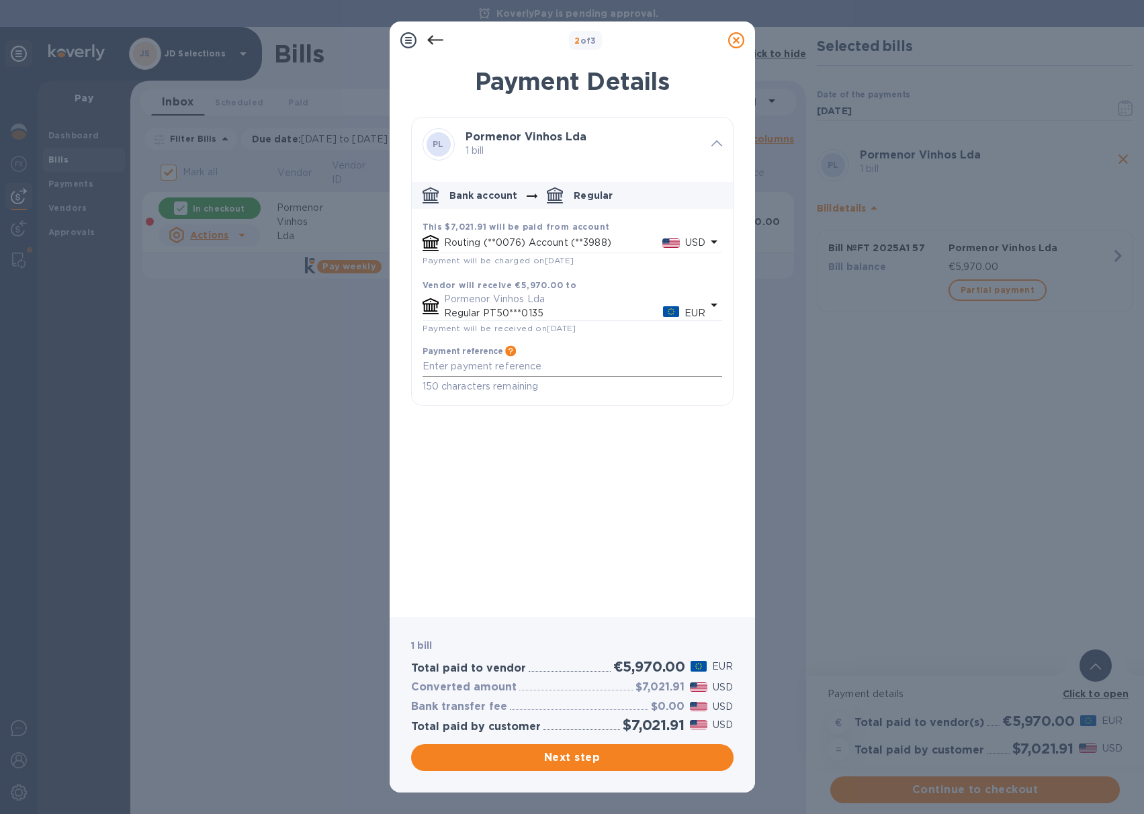
click at [485, 368] on textarea "default-method" at bounding box center [573, 366] width 300 height 11
type textarea "JDS payment Pormenor FT 2025A1 57 for JDS PO 1154"
click at [563, 749] on div "Next step" at bounding box center [572, 757] width 323 height 27
click at [551, 755] on span "Next step" at bounding box center [572, 758] width 301 height 16
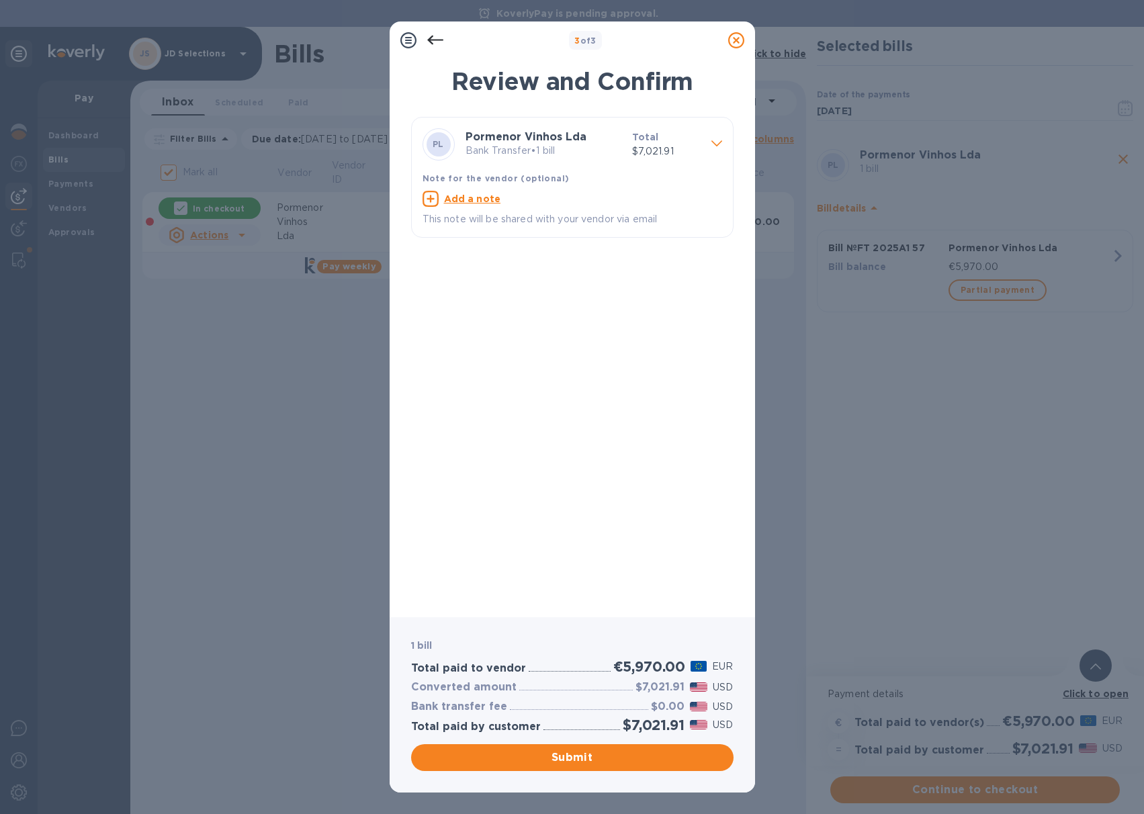
click at [490, 200] on u "Add a note" at bounding box center [472, 199] width 57 height 11
click at [490, 200] on textarea at bounding box center [562, 200] width 278 height 11
type textarea "JDS payment Pormenor FT 2025A1 57 for JDS PO 1154"
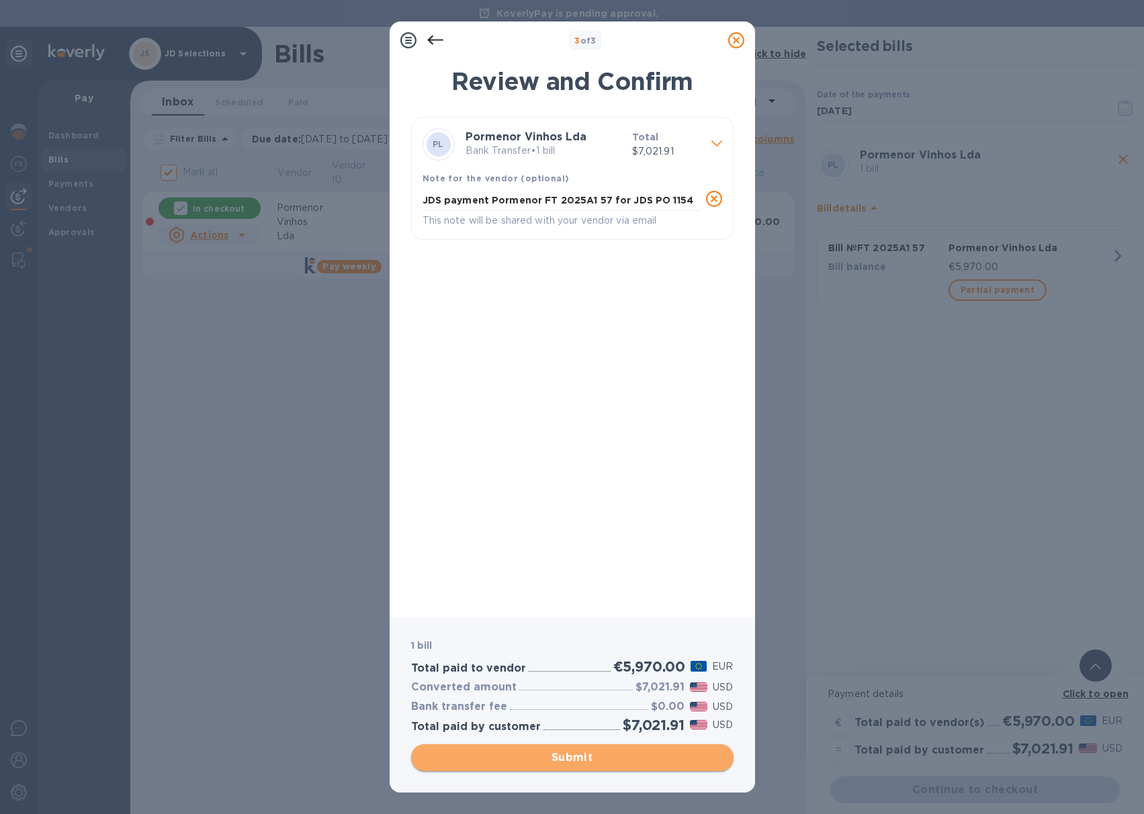
click at [596, 750] on span "Submit" at bounding box center [572, 758] width 301 height 16
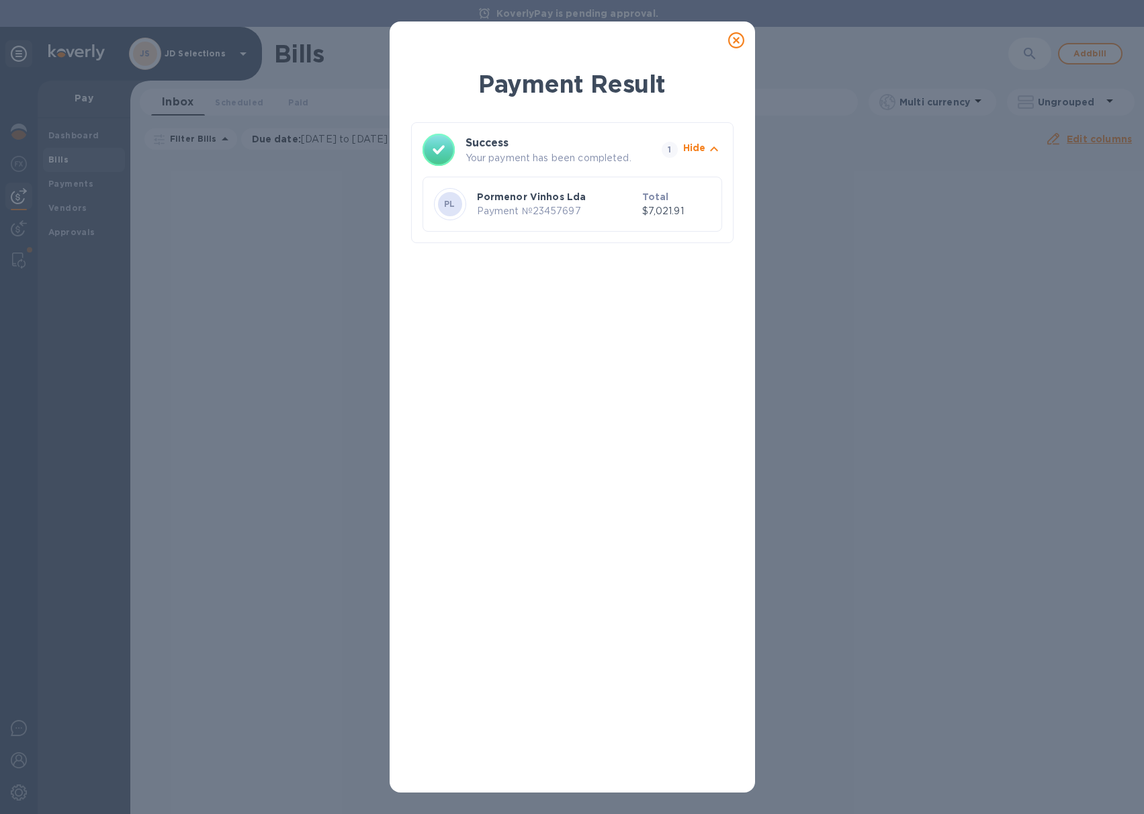
click at [742, 36] on icon at bounding box center [736, 40] width 16 height 16
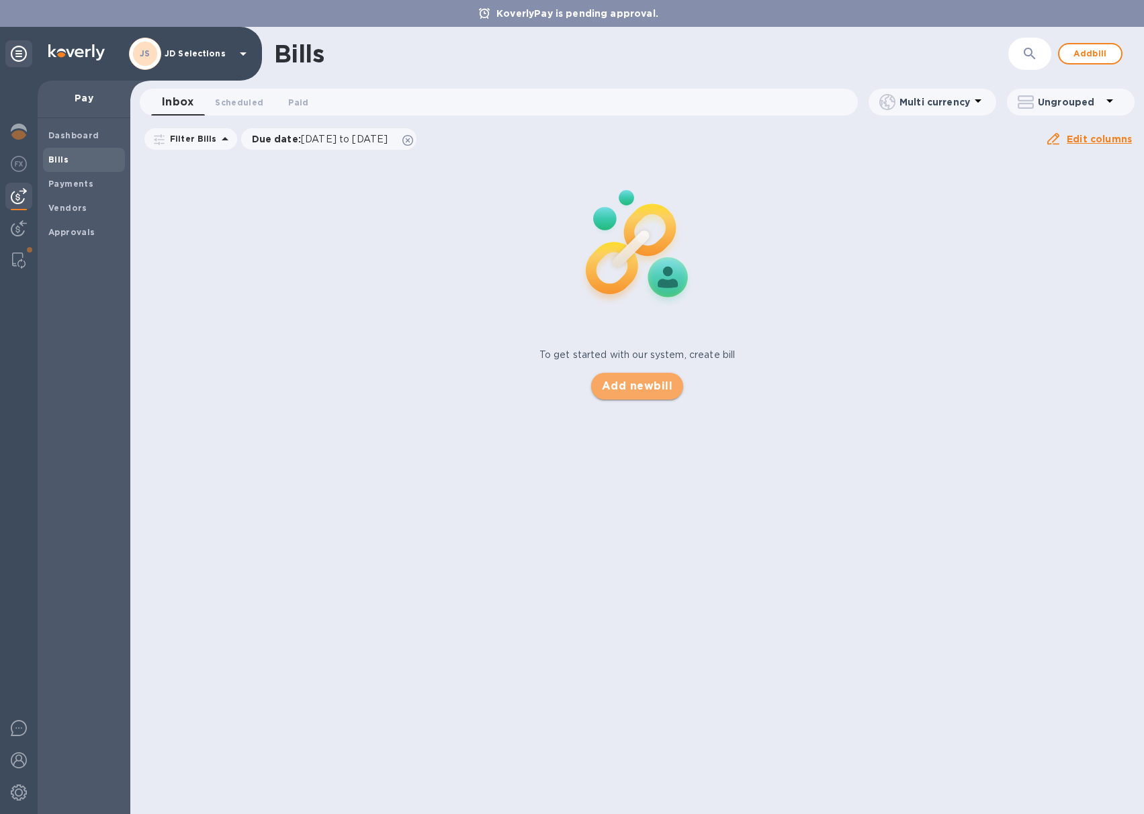
click at [638, 386] on span "Add new bill" at bounding box center [637, 386] width 71 height 16
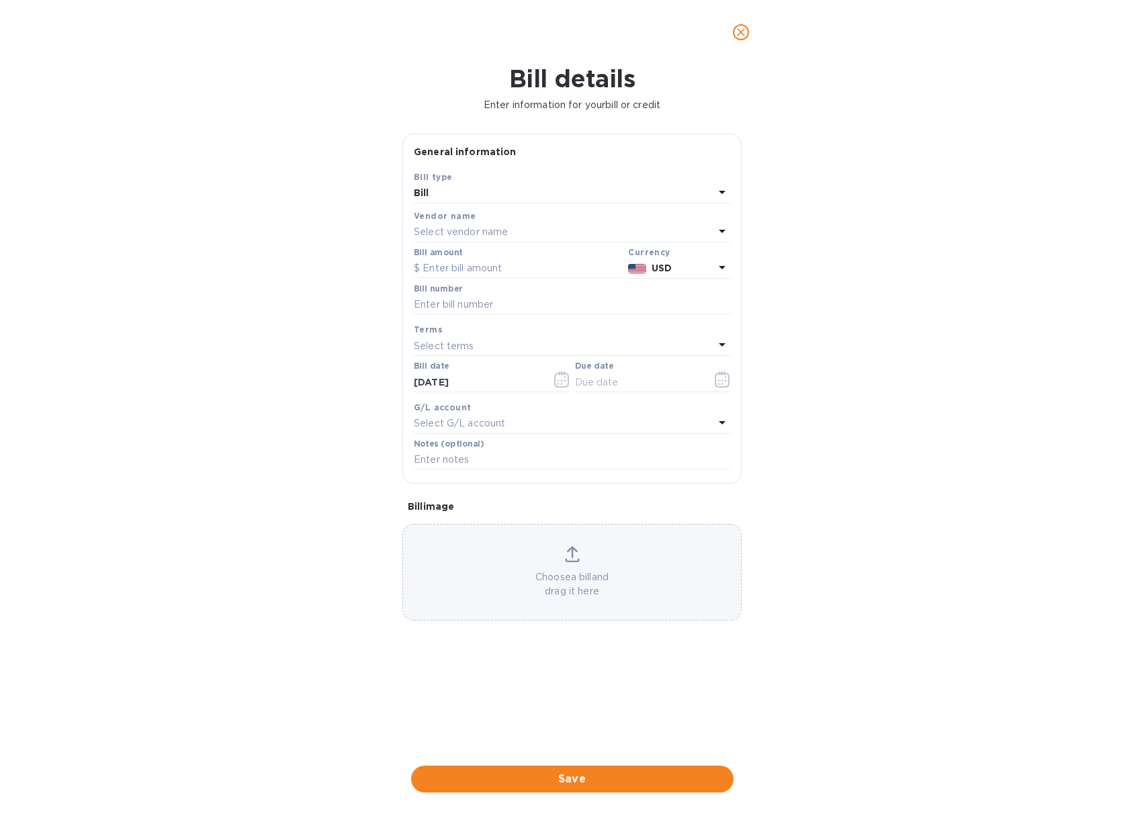
click at [494, 234] on p "Select vendor name" at bounding box center [461, 232] width 94 height 14
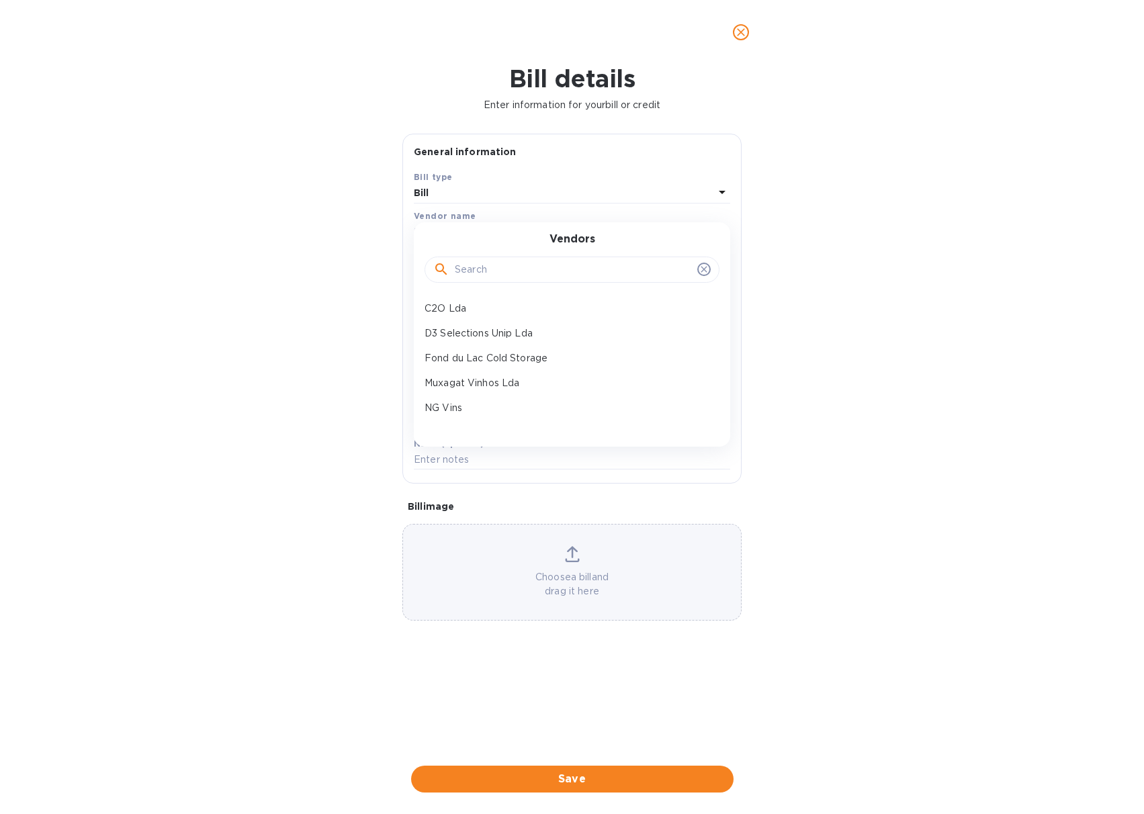
click at [486, 268] on input "text" at bounding box center [573, 270] width 237 height 20
type input "jav"
click at [484, 308] on p "Quinta do [PERSON_NAME]" at bounding box center [567, 309] width 284 height 14
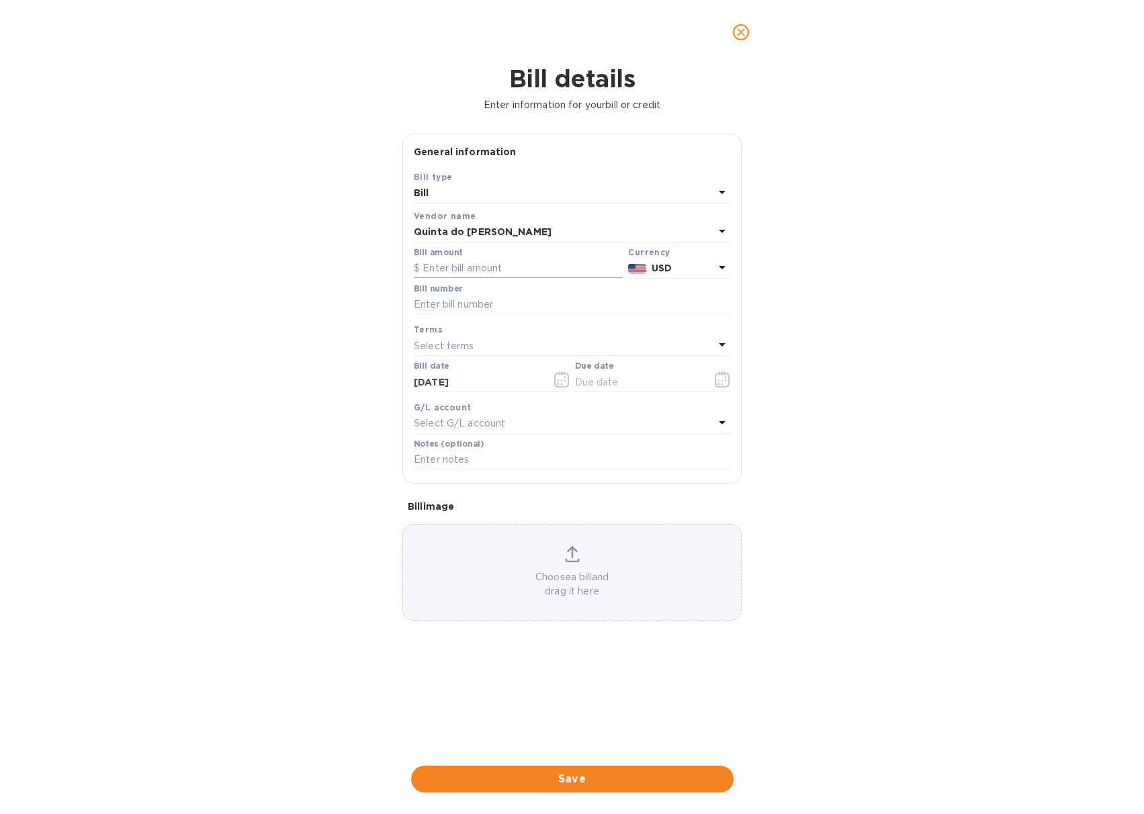
click at [466, 268] on input "text" at bounding box center [518, 269] width 209 height 20
click at [651, 266] on div "USD" at bounding box center [683, 268] width 68 height 19
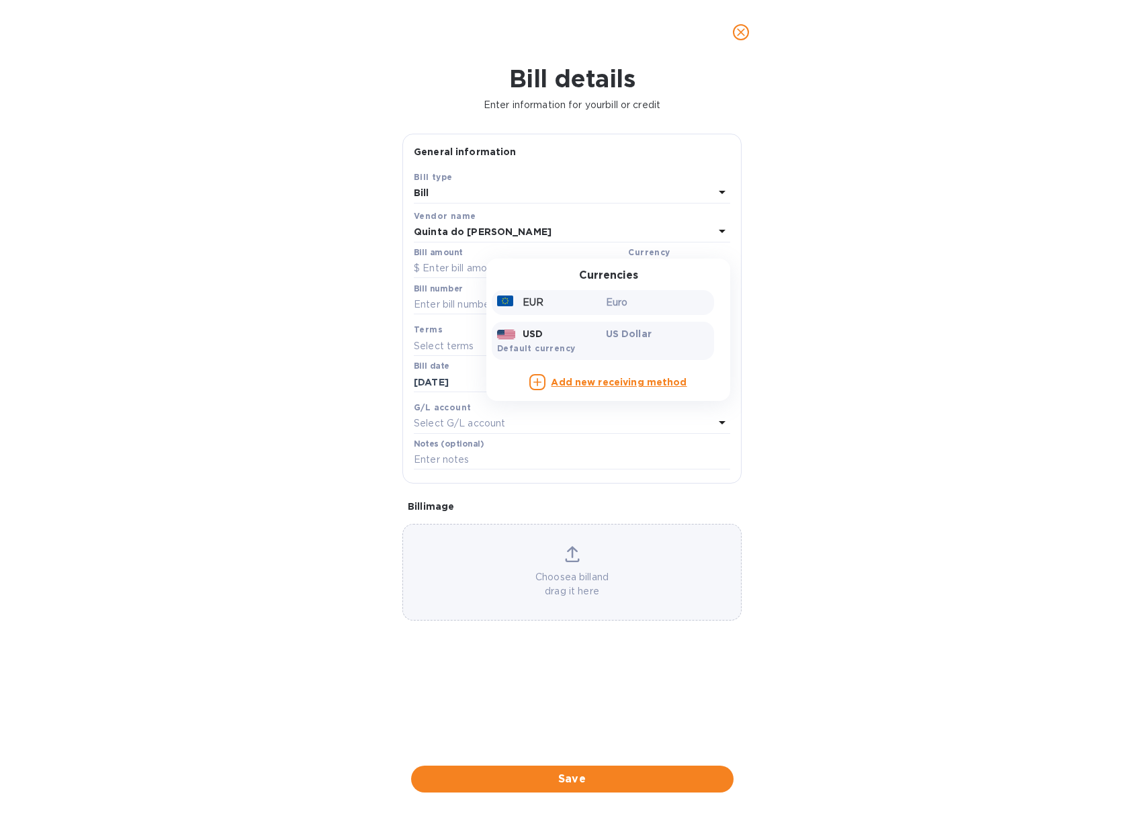
click at [570, 308] on div "EUR" at bounding box center [549, 302] width 109 height 19
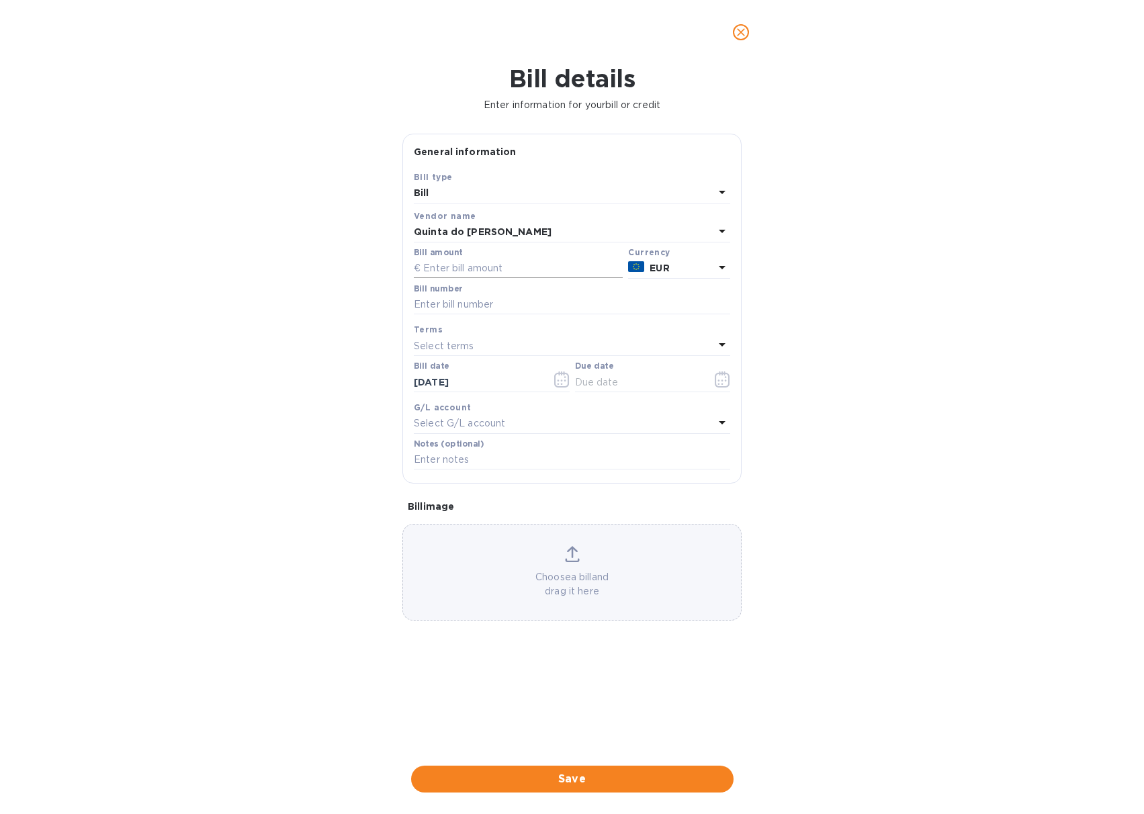
click at [504, 268] on input "text" at bounding box center [518, 269] width 209 height 20
type input "5,848.8"
click at [490, 302] on input "text" at bounding box center [572, 305] width 316 height 20
type input "FO 2025 10"
click at [730, 381] on button "button" at bounding box center [723, 380] width 32 height 32
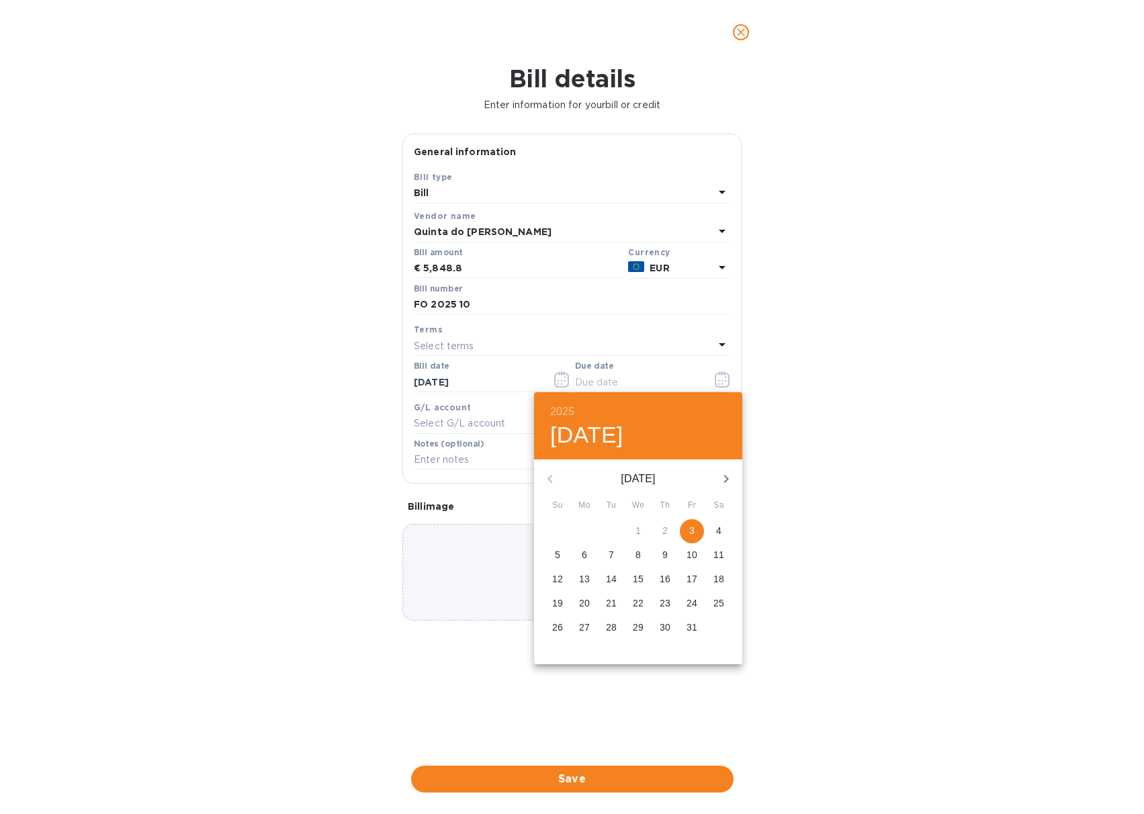
click at [586, 553] on p "6" at bounding box center [584, 554] width 5 height 13
type input "[DATE]"
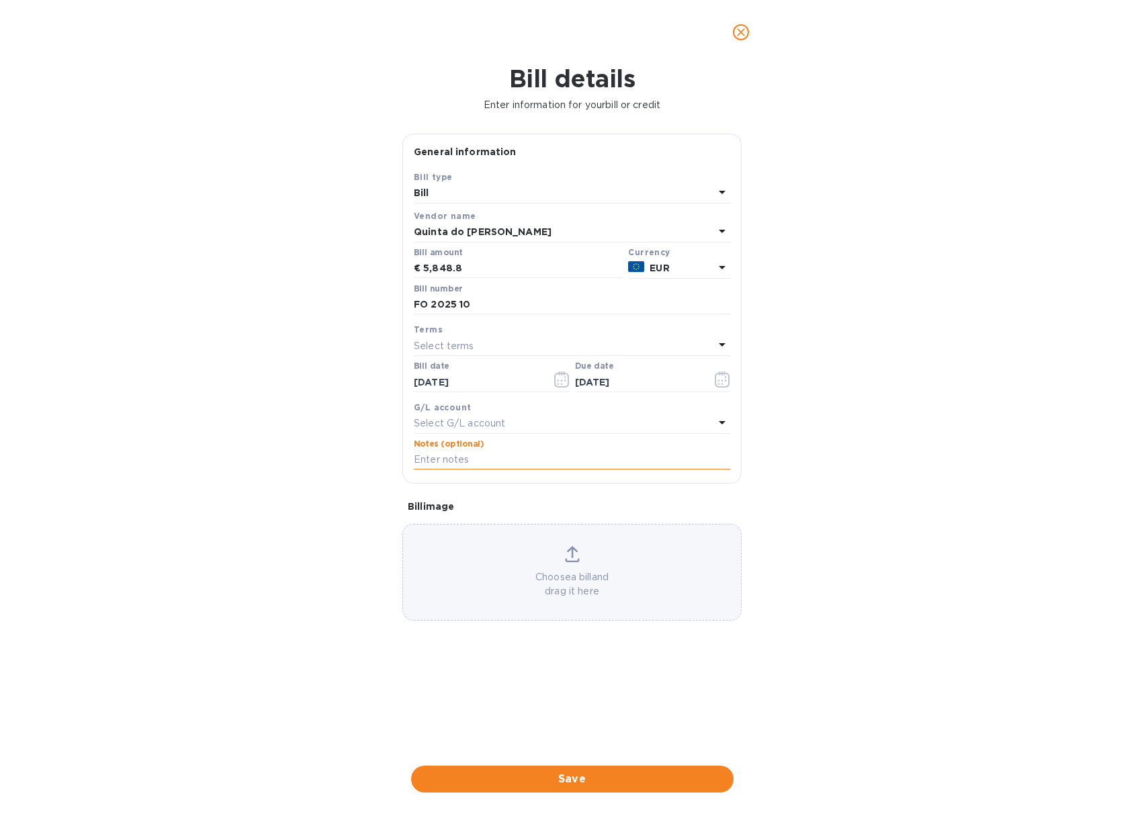
click at [513, 462] on input "text" at bounding box center [572, 460] width 316 height 20
type input "JDS payment [PERSON_NAME] Invoice FO 2025 10 JDS PO 1159"
click at [570, 556] on icon at bounding box center [572, 554] width 15 height 16
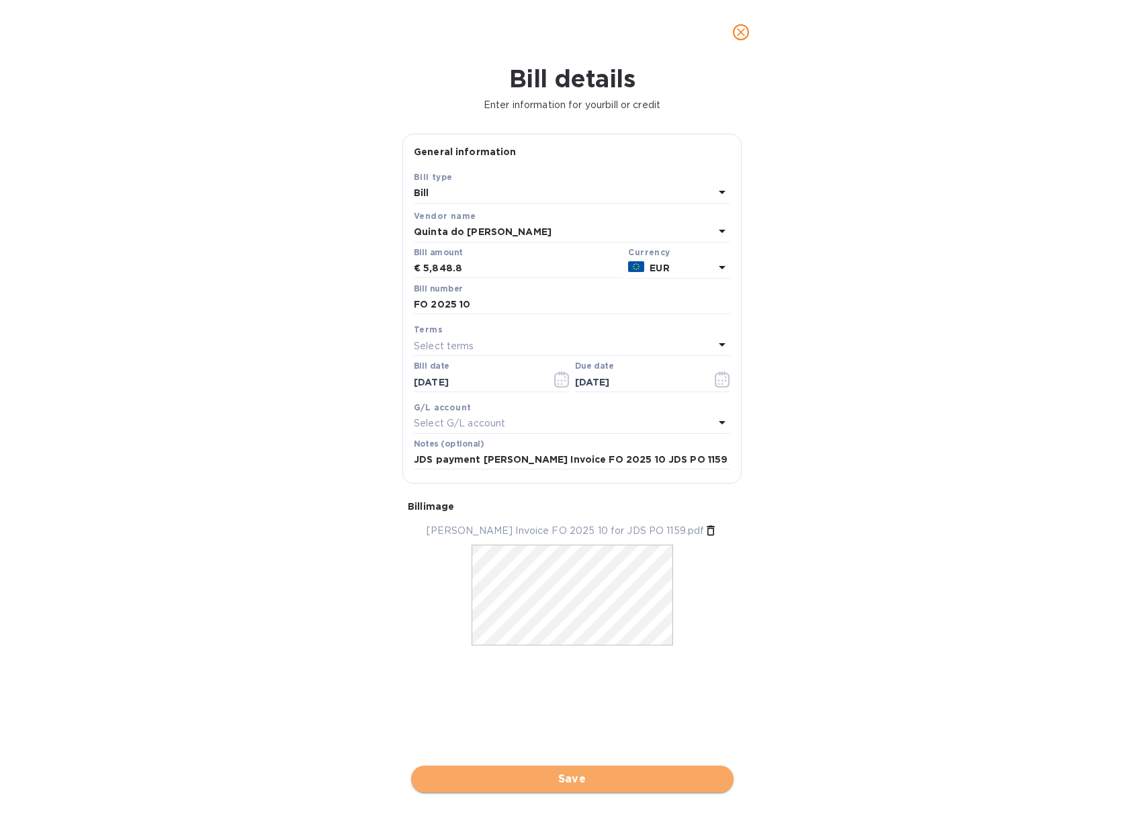
click at [555, 781] on span "Save" at bounding box center [572, 779] width 301 height 16
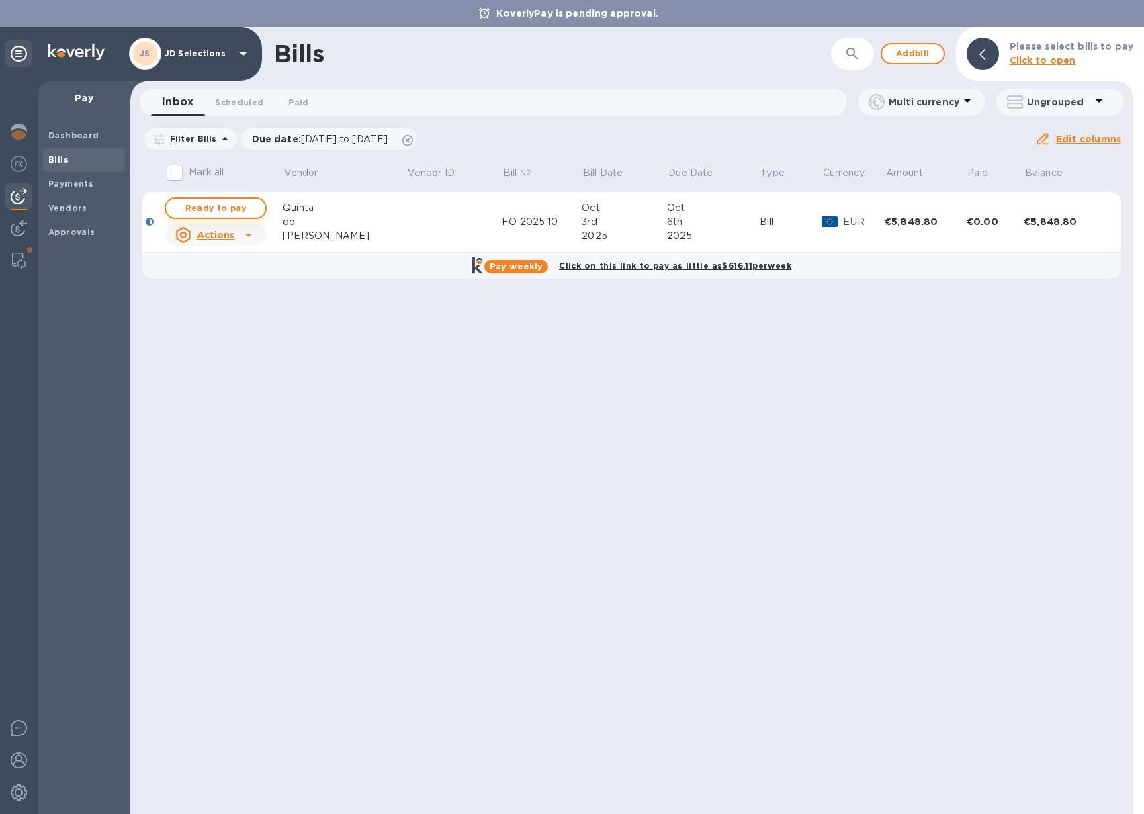
click at [236, 210] on span "Ready to pay" at bounding box center [216, 208] width 78 height 16
checkbox input "true"
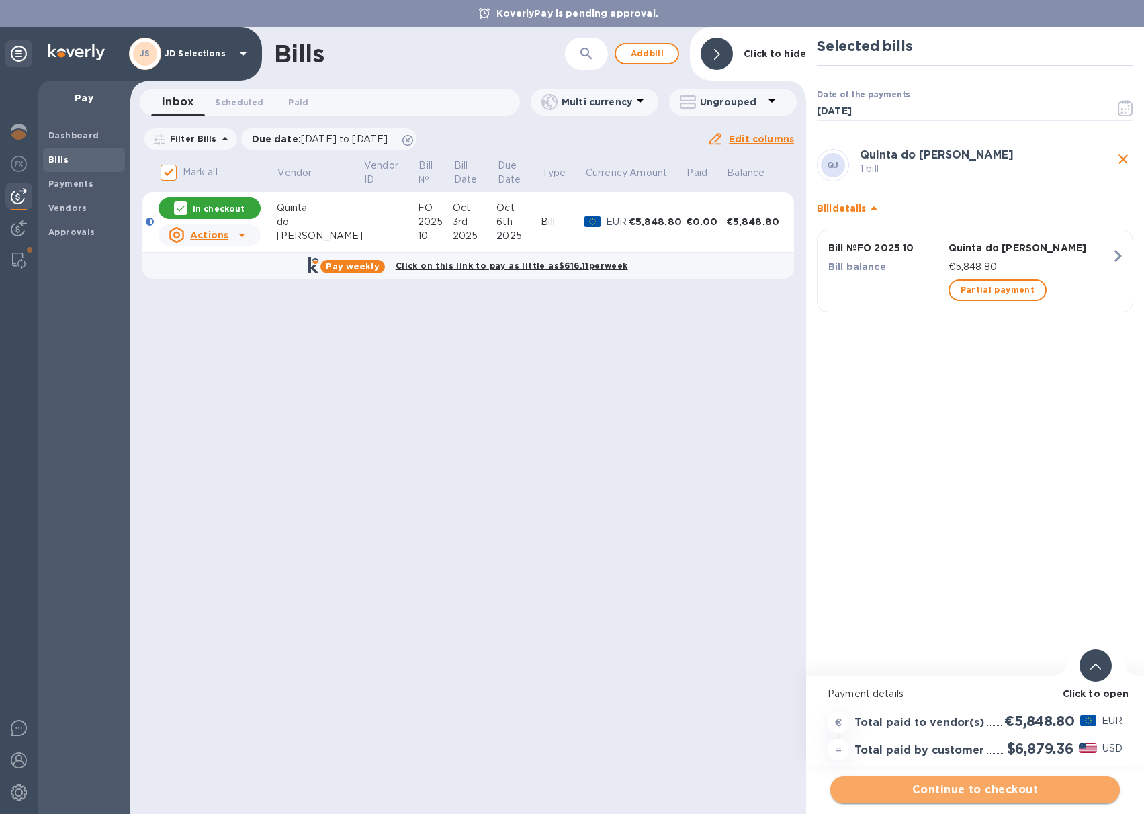
click at [974, 786] on span "Continue to checkout" at bounding box center [975, 790] width 268 height 16
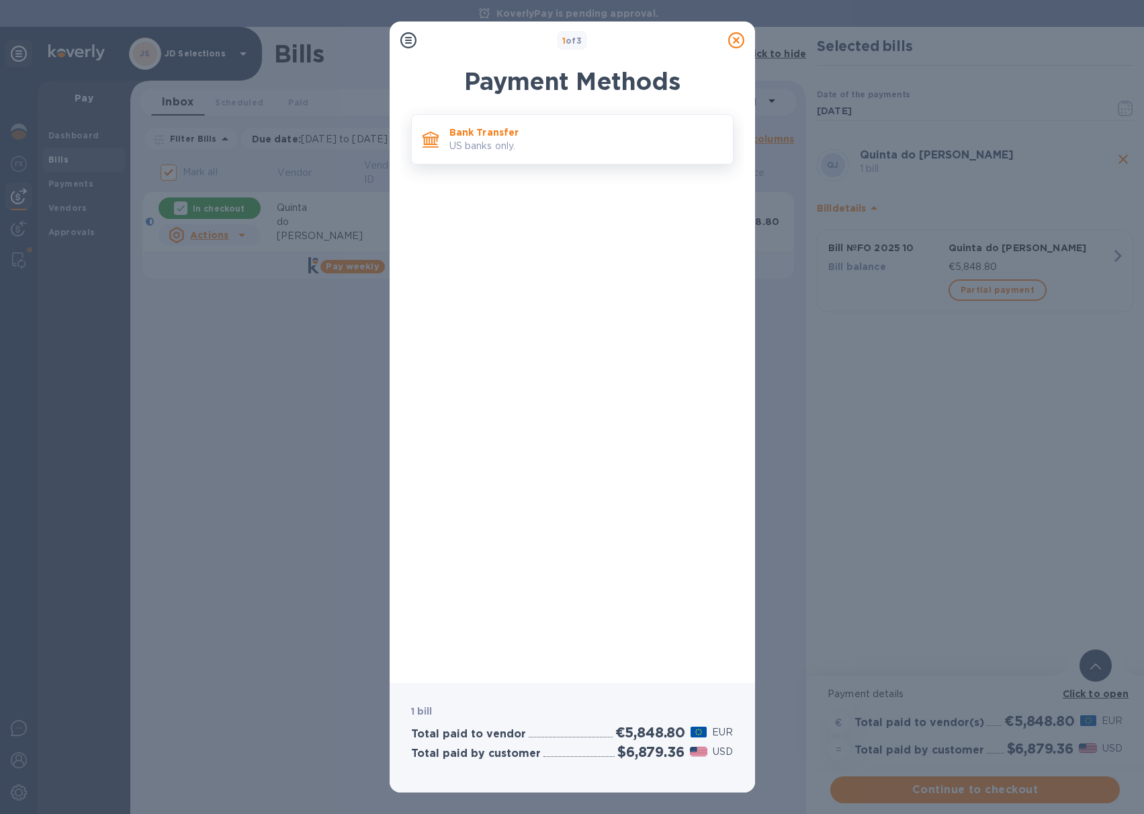
click at [506, 142] on p "US banks only." at bounding box center [586, 146] width 273 height 14
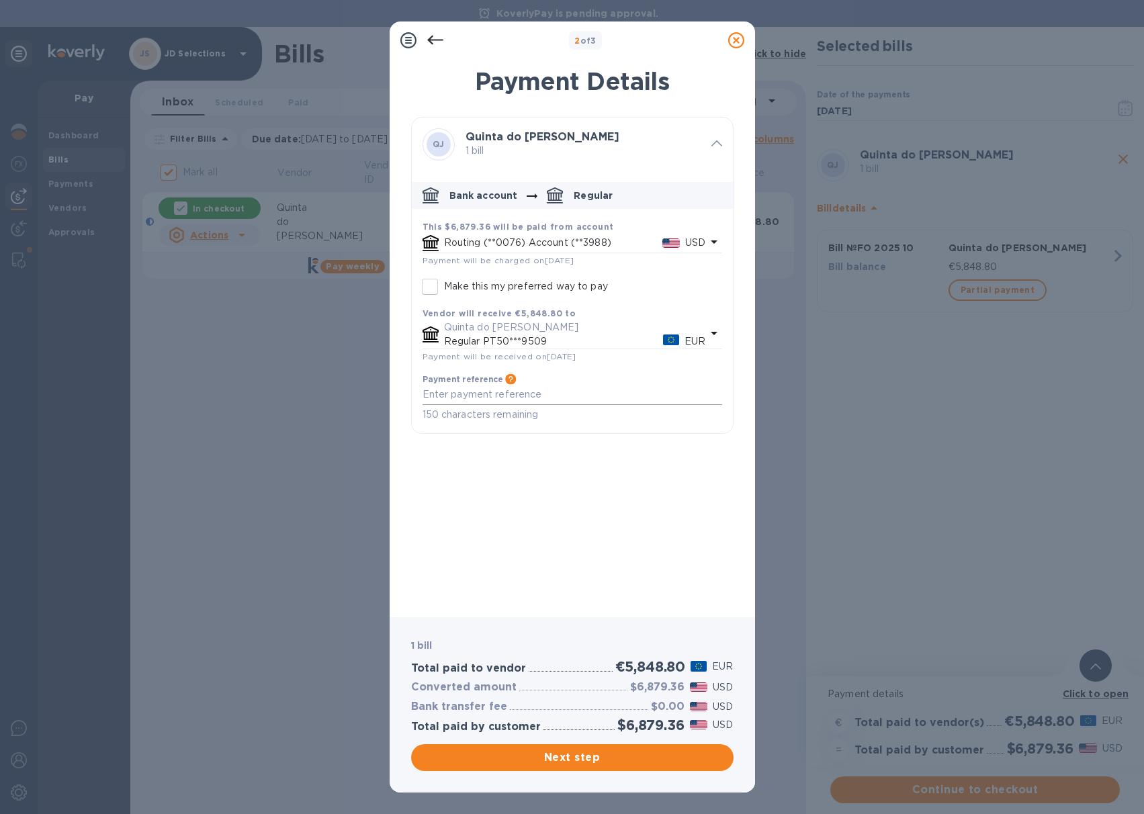
click at [482, 395] on textarea "default-method" at bounding box center [573, 394] width 300 height 11
type textarea "JDS payment [PERSON_NAME] FO 2025 10 JDS PO 1159"
click at [577, 764] on div "Next step" at bounding box center [572, 757] width 323 height 27
click at [558, 759] on span "Next step" at bounding box center [572, 758] width 301 height 16
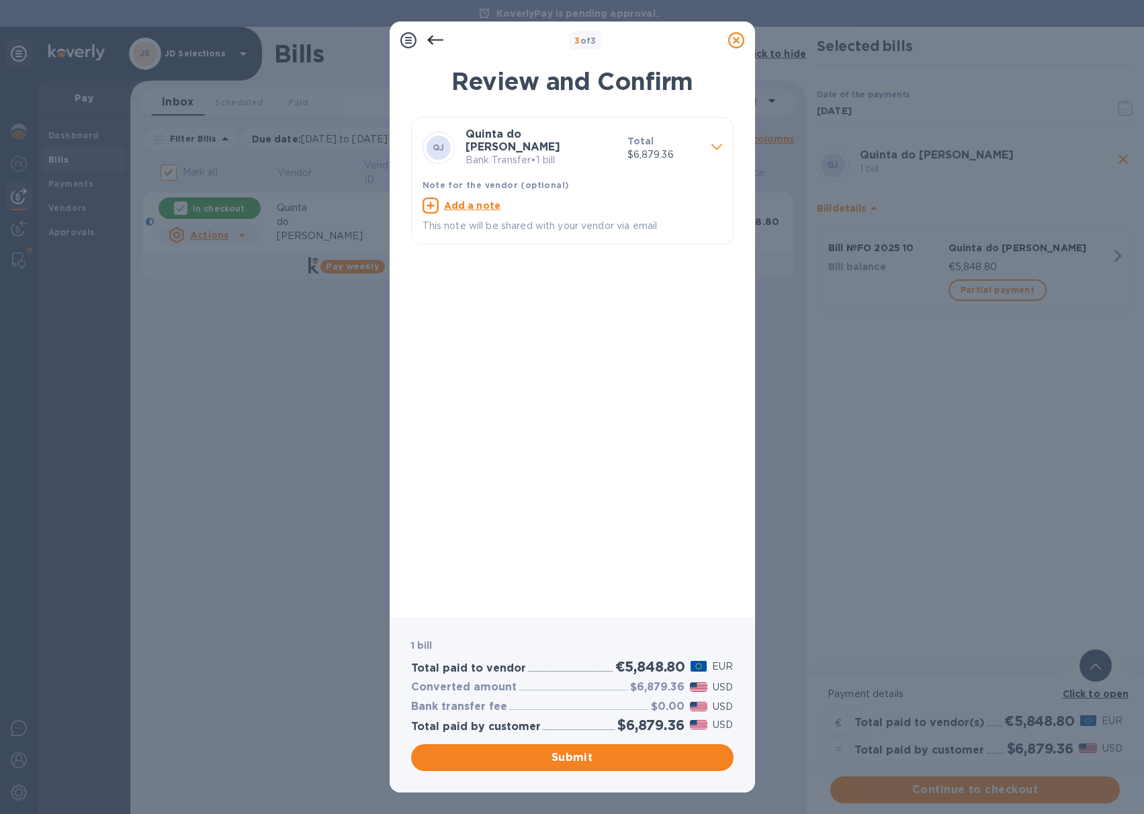
click at [472, 200] on u "Add a note" at bounding box center [472, 205] width 57 height 11
click at [472, 202] on textarea at bounding box center [562, 207] width 278 height 11
type textarea "JDS payment [PERSON_NAME] FO 2025 10 JDS PO 1159"
click at [540, 757] on span "Submit" at bounding box center [572, 758] width 301 height 16
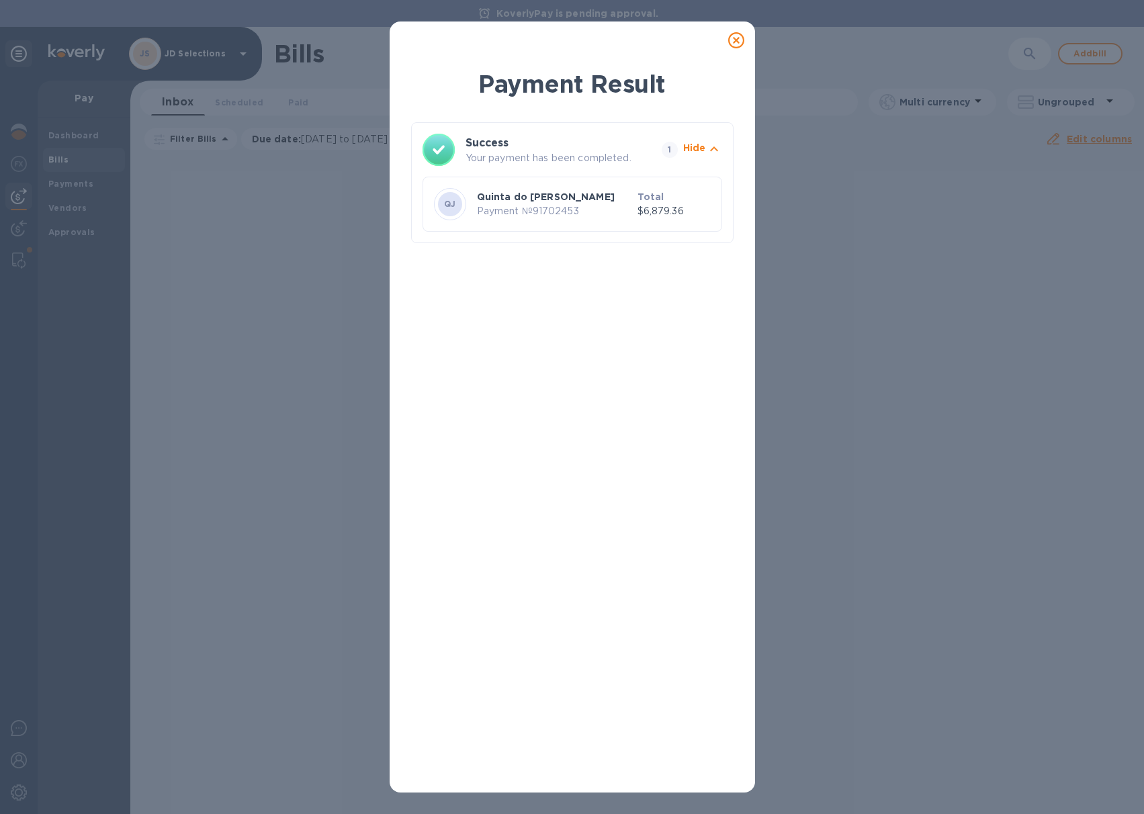
click at [736, 42] on icon at bounding box center [736, 40] width 16 height 16
